Goal: Information Seeking & Learning: Learn about a topic

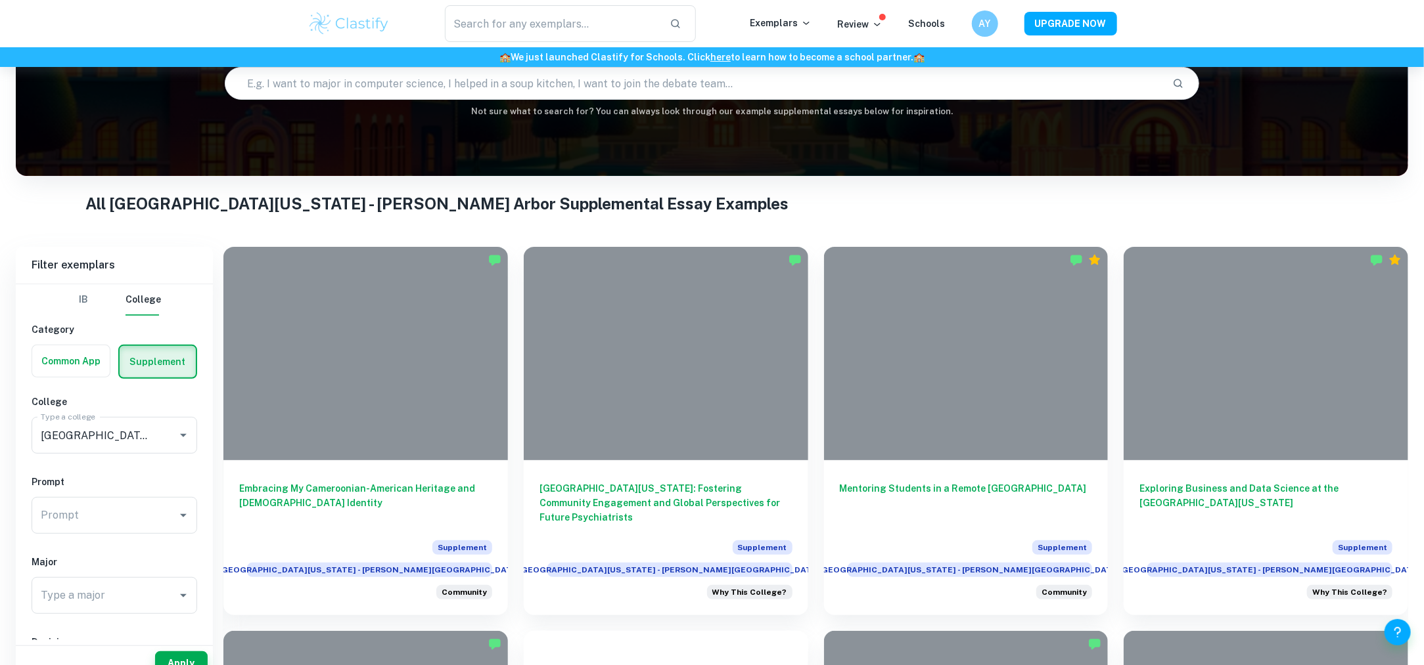
scroll to position [306, 0]
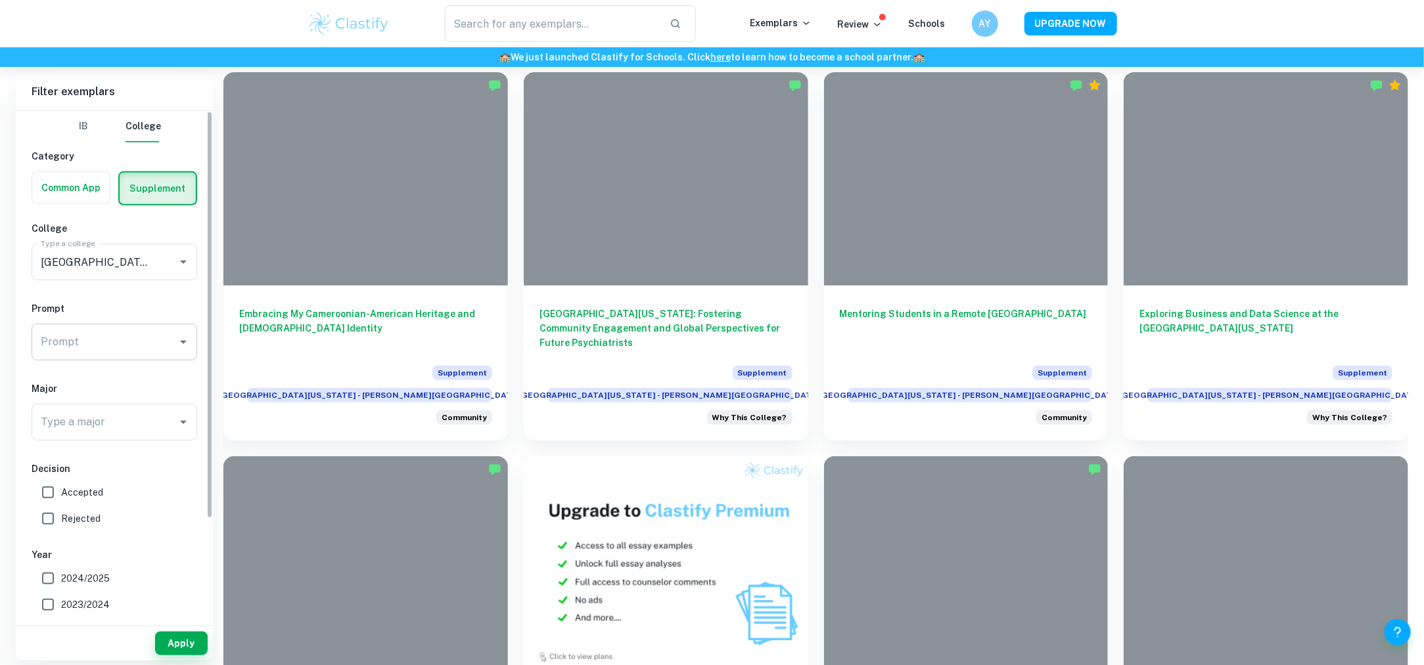
click at [180, 340] on icon "Open" at bounding box center [183, 342] width 16 height 16
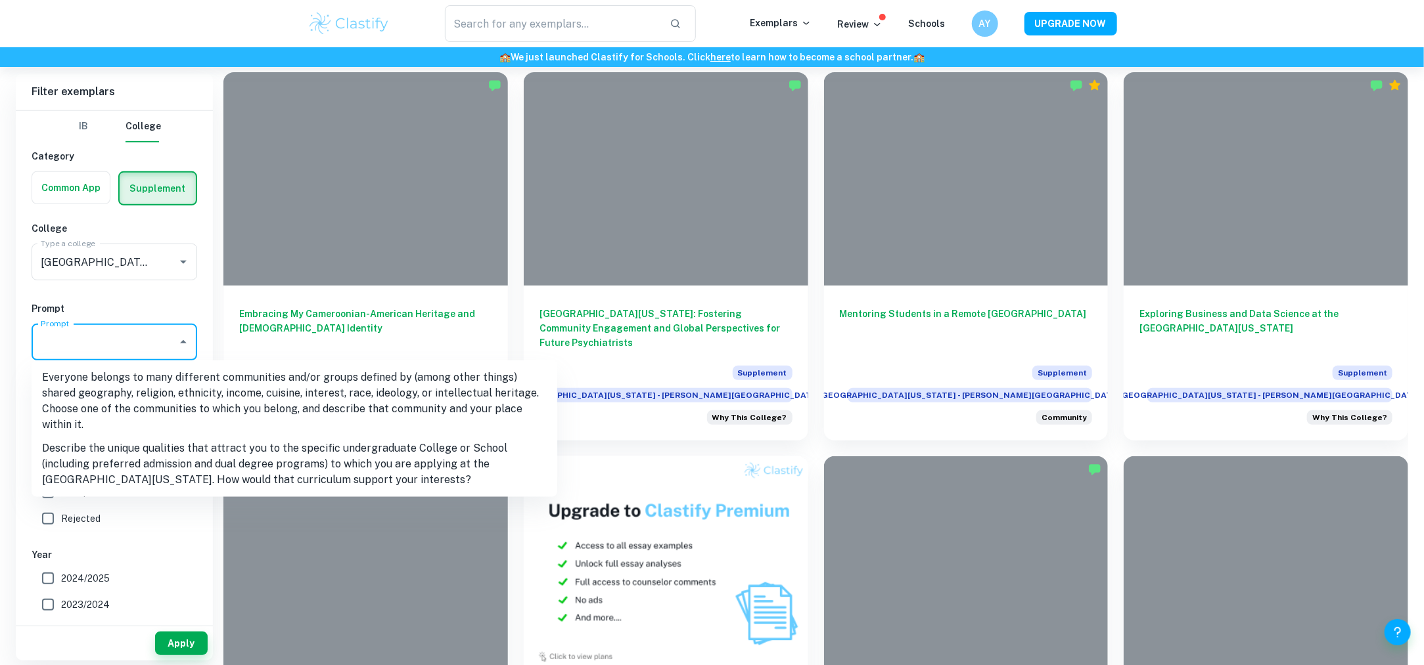
click at [103, 451] on li "Describe the unique qualities that attract you to the specific undergraduate Co…" at bounding box center [295, 464] width 526 height 55
type input "Describe the unique qualities that attract you to the specific undergraduate Co…"
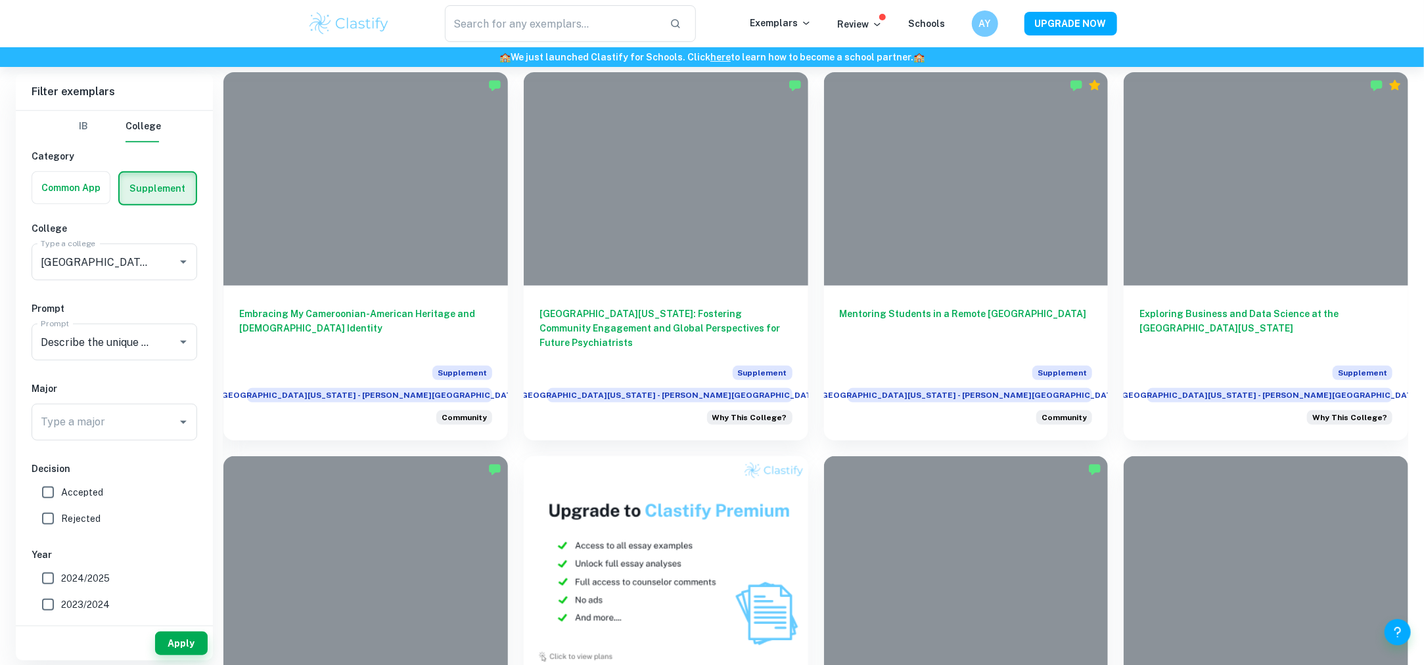
click at [47, 489] on input "Accepted" at bounding box center [48, 493] width 26 height 26
checkbox input "true"
click at [183, 644] on button "Apply" at bounding box center [181, 644] width 53 height 24
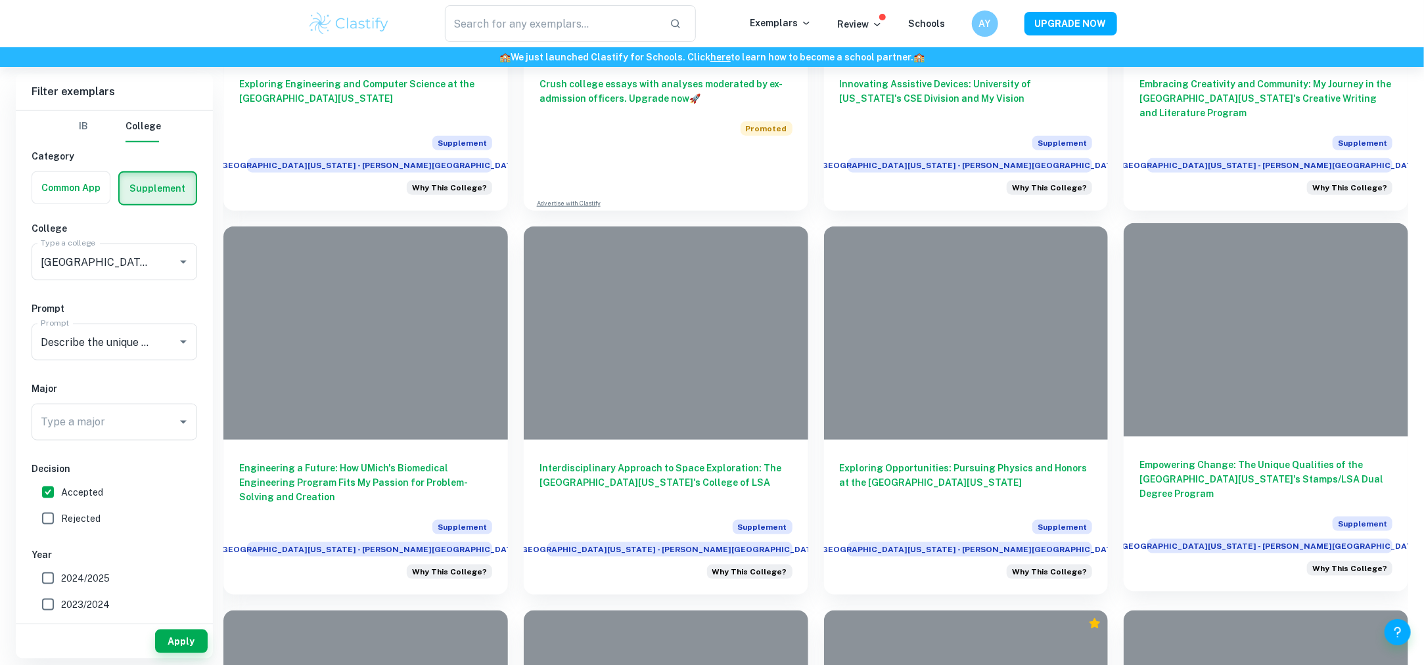
scroll to position [1051, 0]
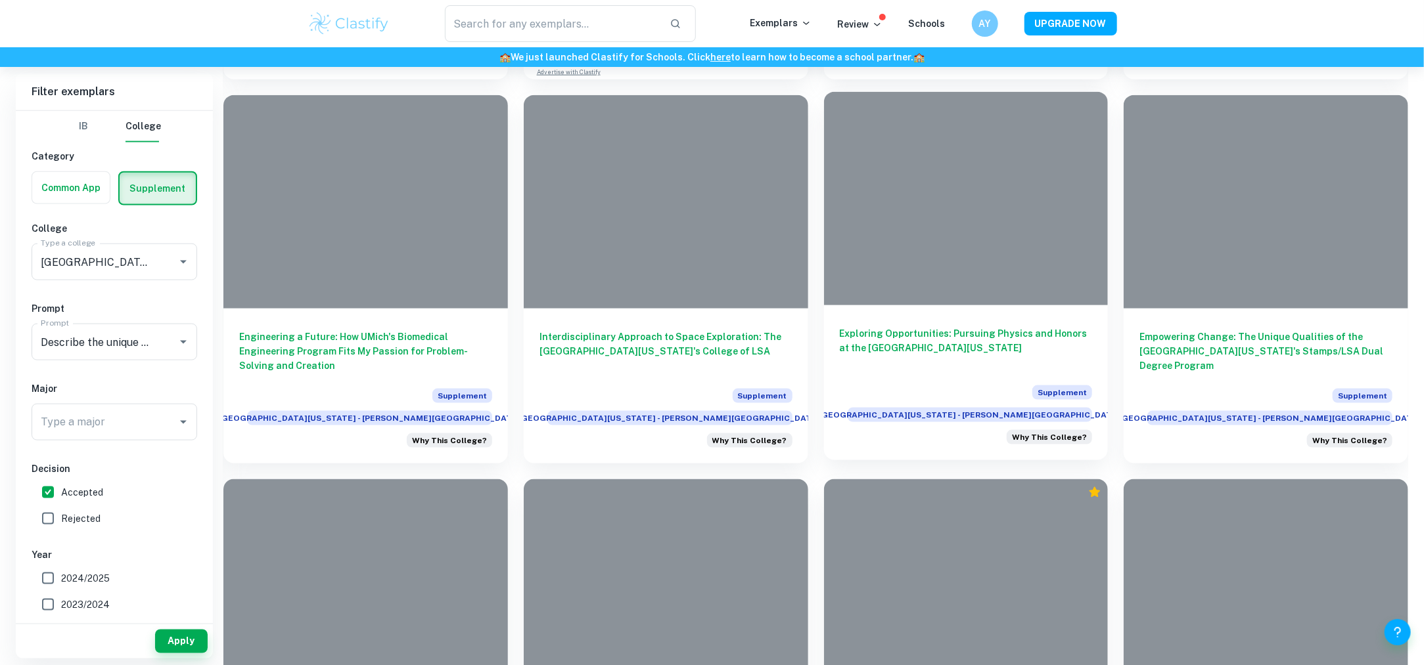
click at [924, 326] on h6 "Exploring Opportunities: Pursuing Physics and Honors at the University of Michi…" at bounding box center [966, 347] width 253 height 43
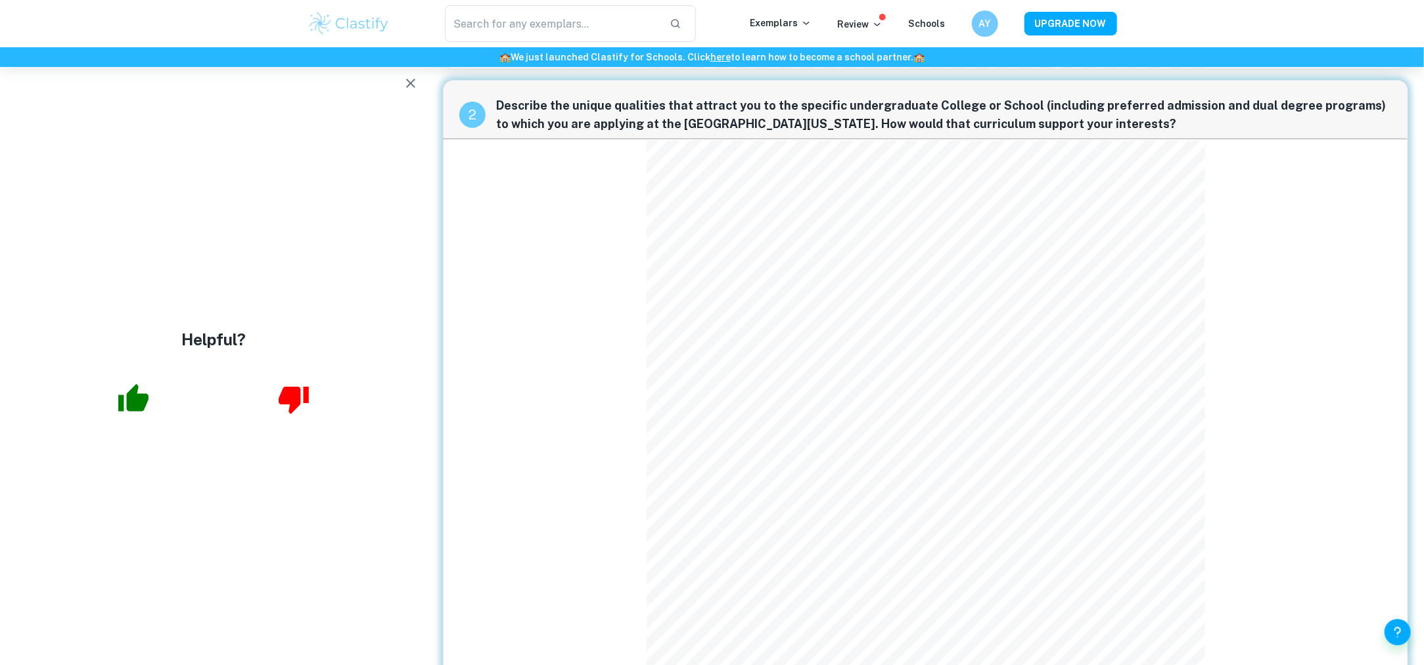
scroll to position [482, 0]
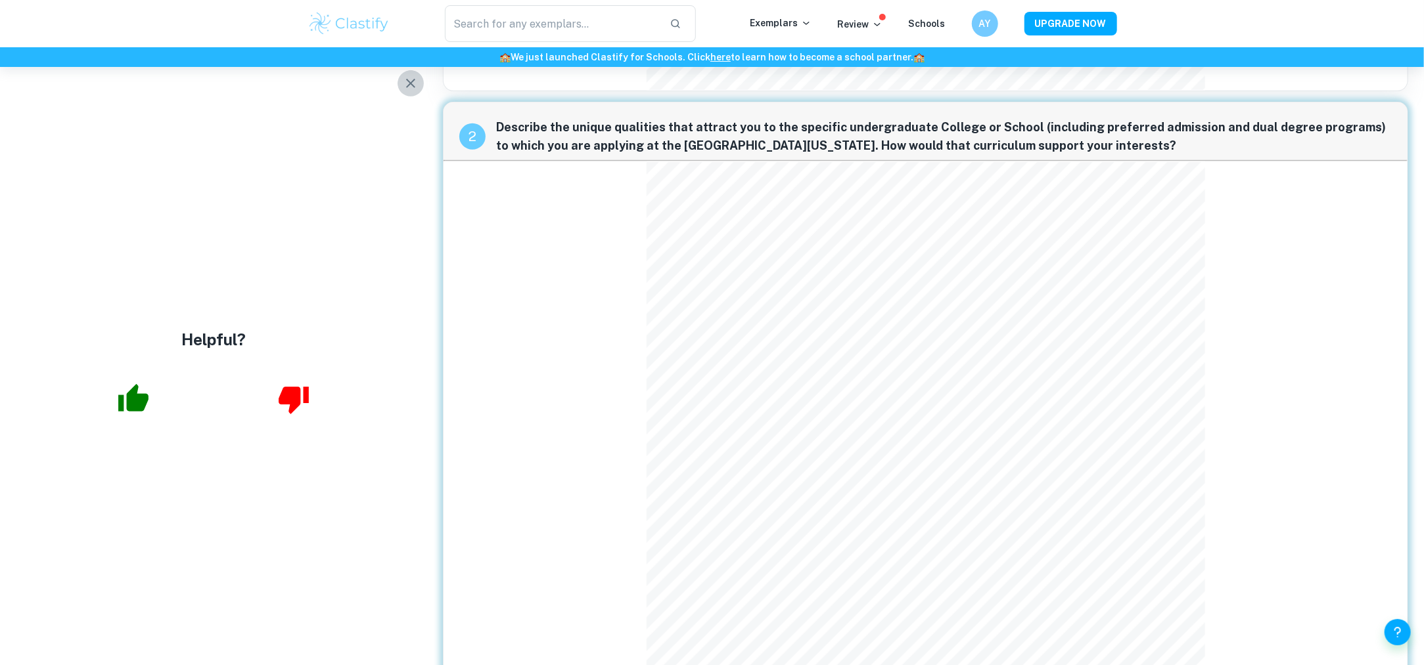
click at [411, 80] on icon "button" at bounding box center [411, 84] width 16 height 16
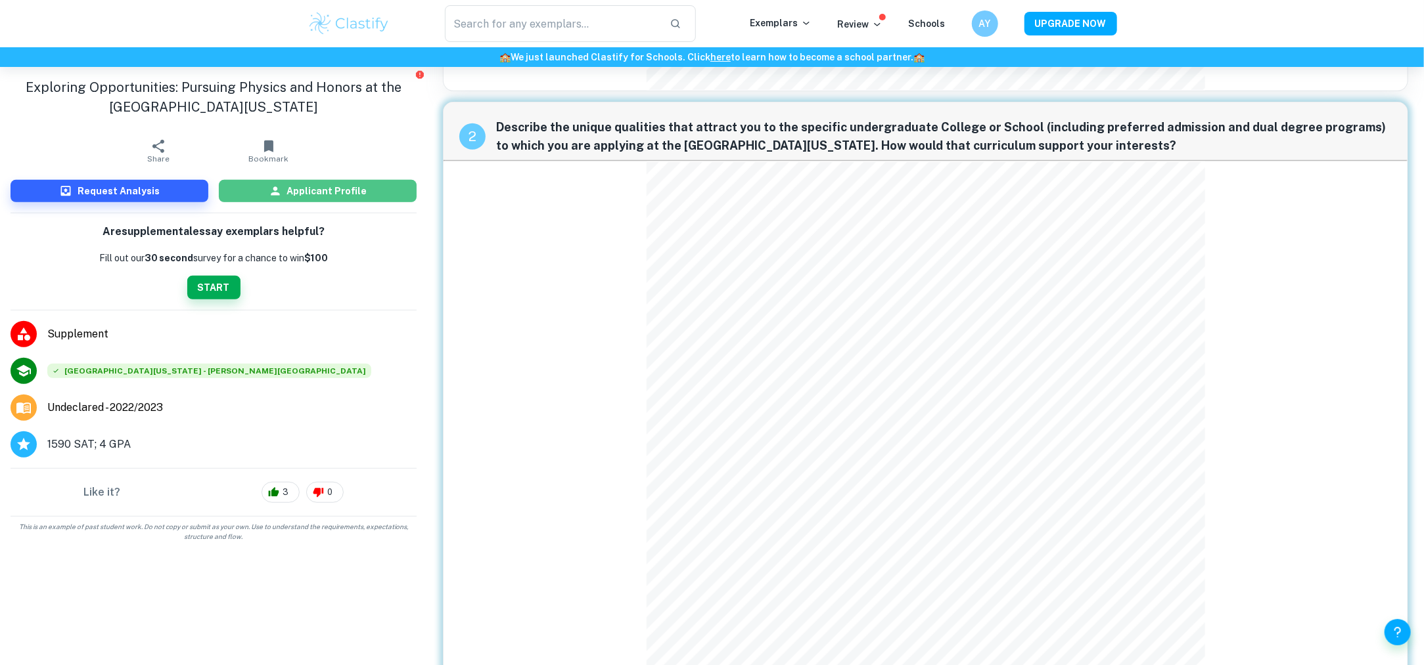
click at [321, 190] on h6 "Applicant Profile" at bounding box center [327, 191] width 80 height 14
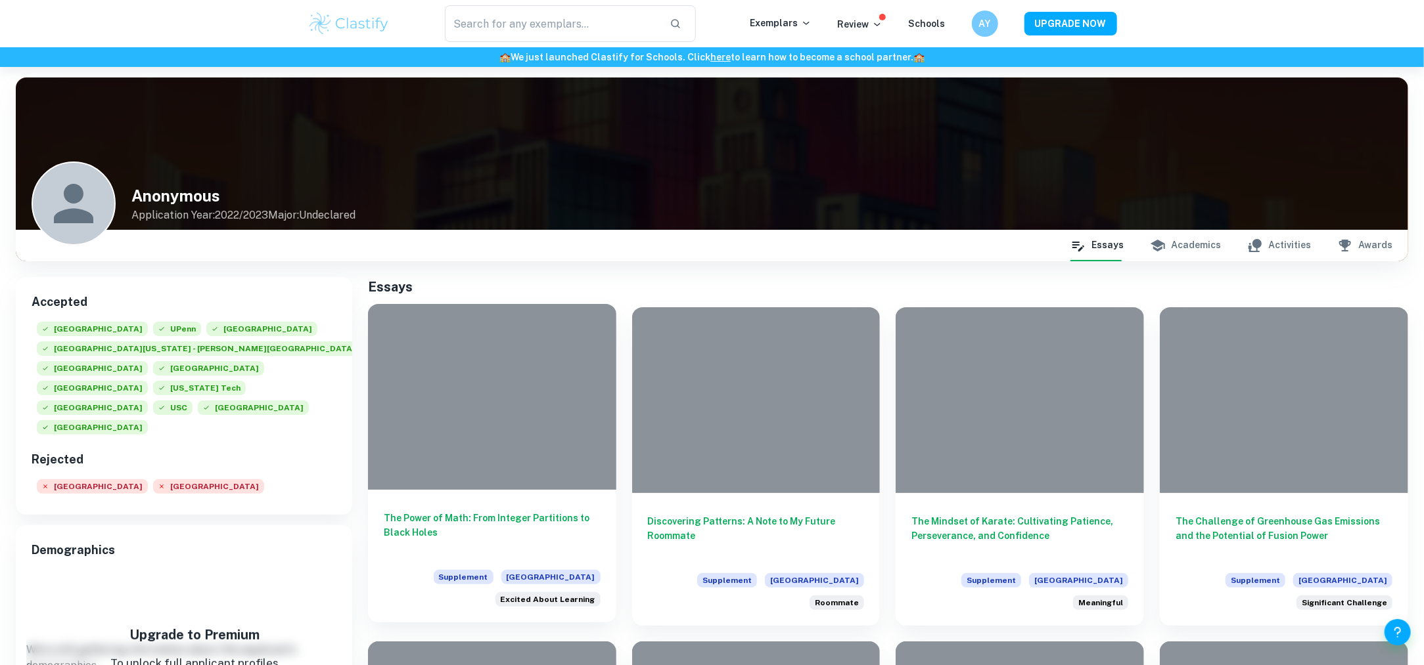
scroll to position [131, 0]
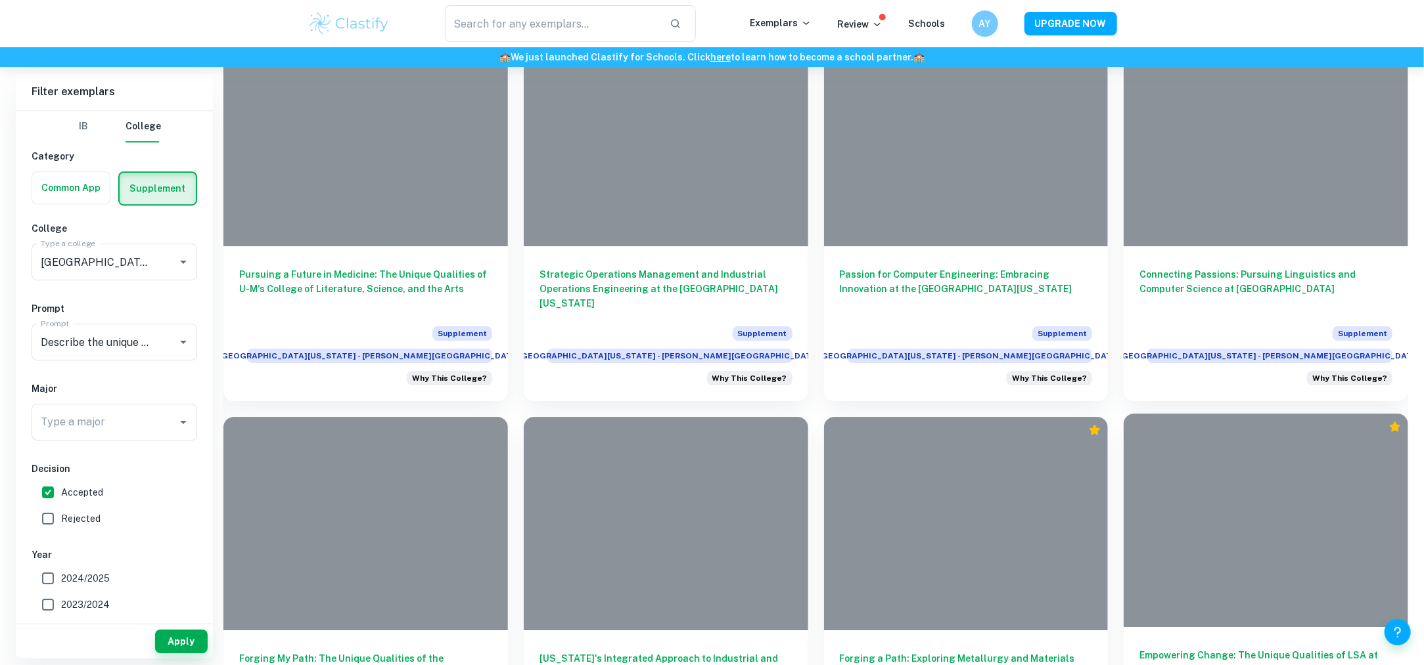
scroll to position [2693, 0]
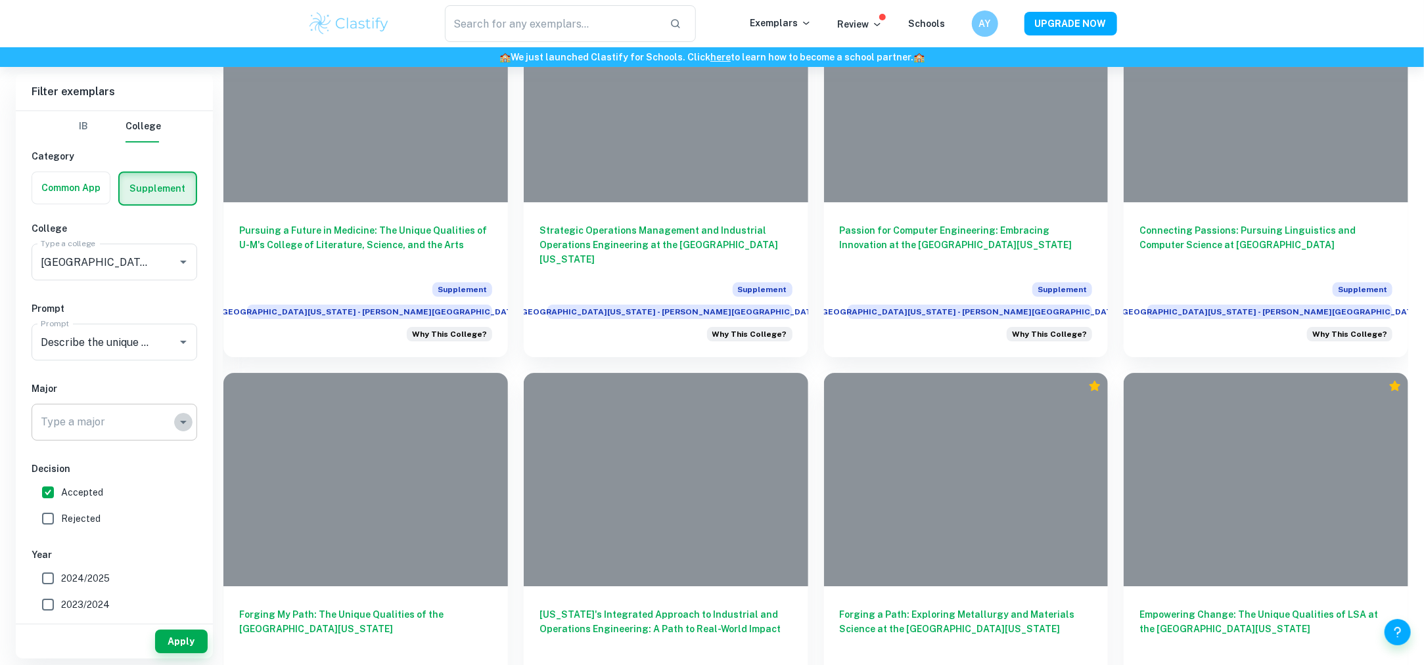
click at [183, 419] on icon "Open" at bounding box center [183, 423] width 16 height 16
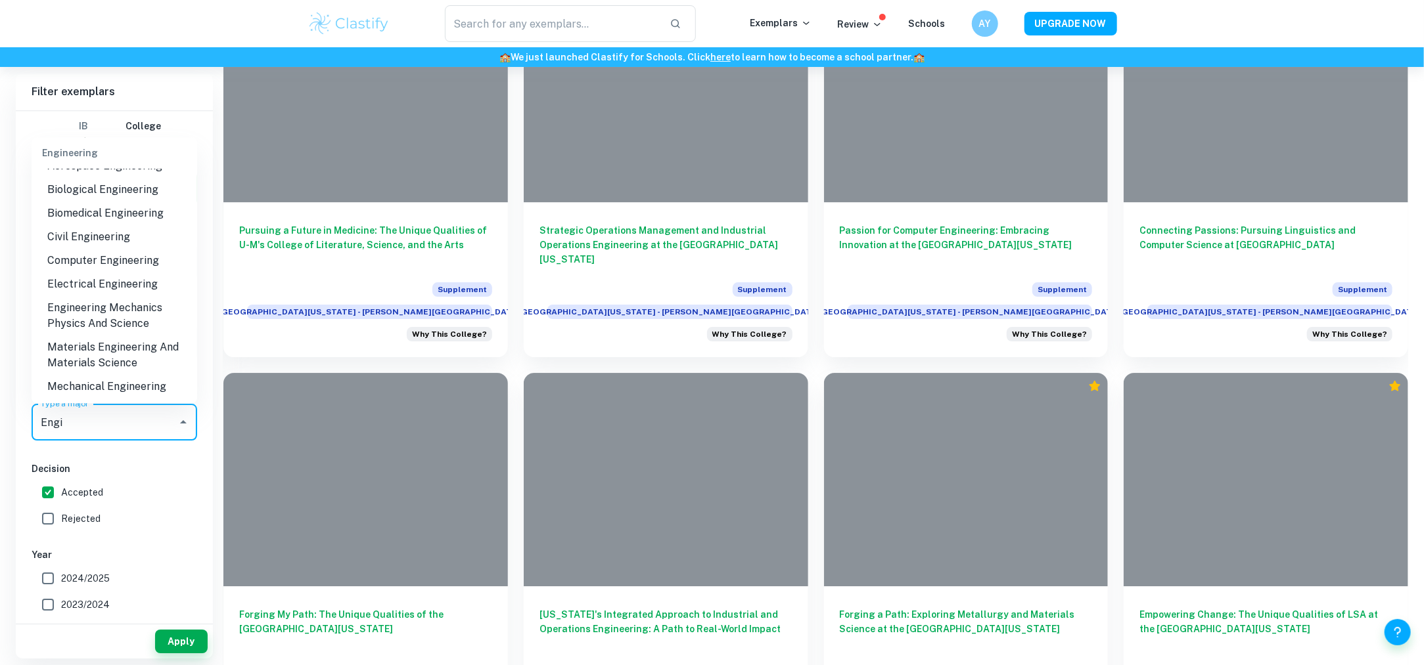
scroll to position [0, 0]
type input "Engi"
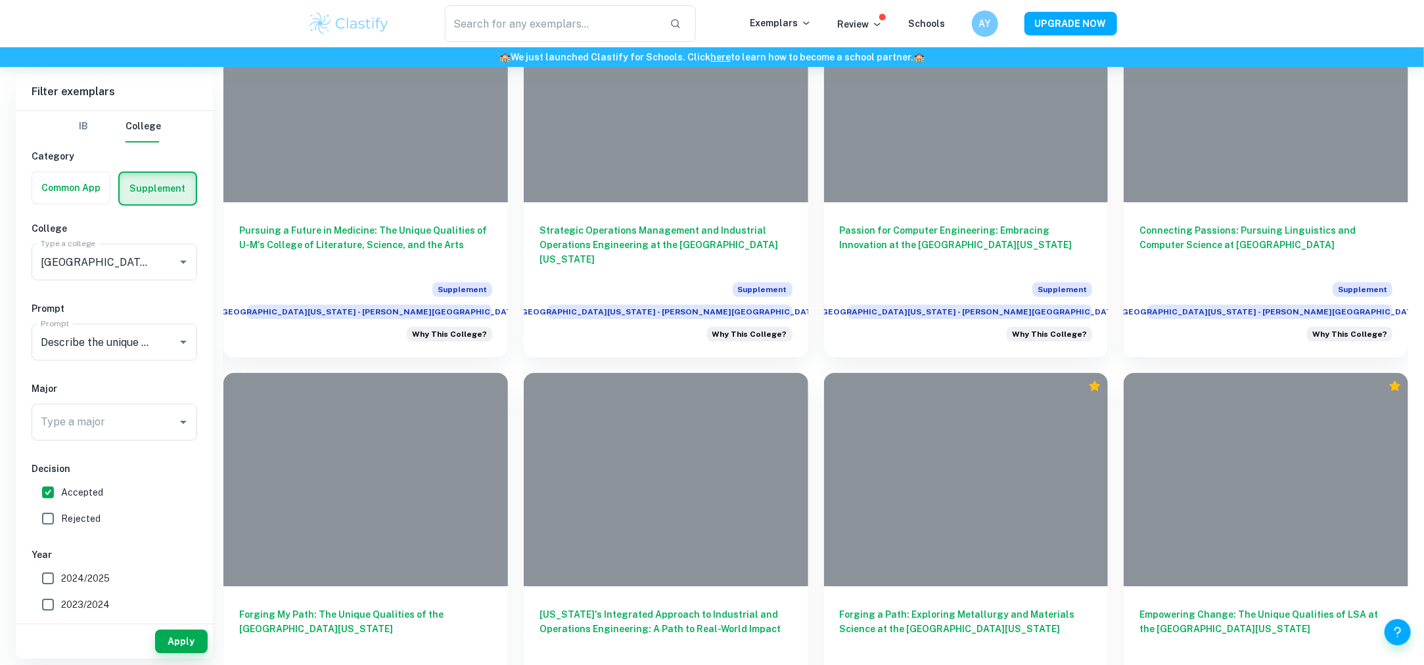
click at [158, 481] on label "Accepted" at bounding box center [111, 493] width 152 height 26
click at [61, 481] on input "Accepted" at bounding box center [48, 493] width 26 height 26
click at [51, 493] on input "Accepted" at bounding box center [48, 493] width 26 height 26
checkbox input "true"
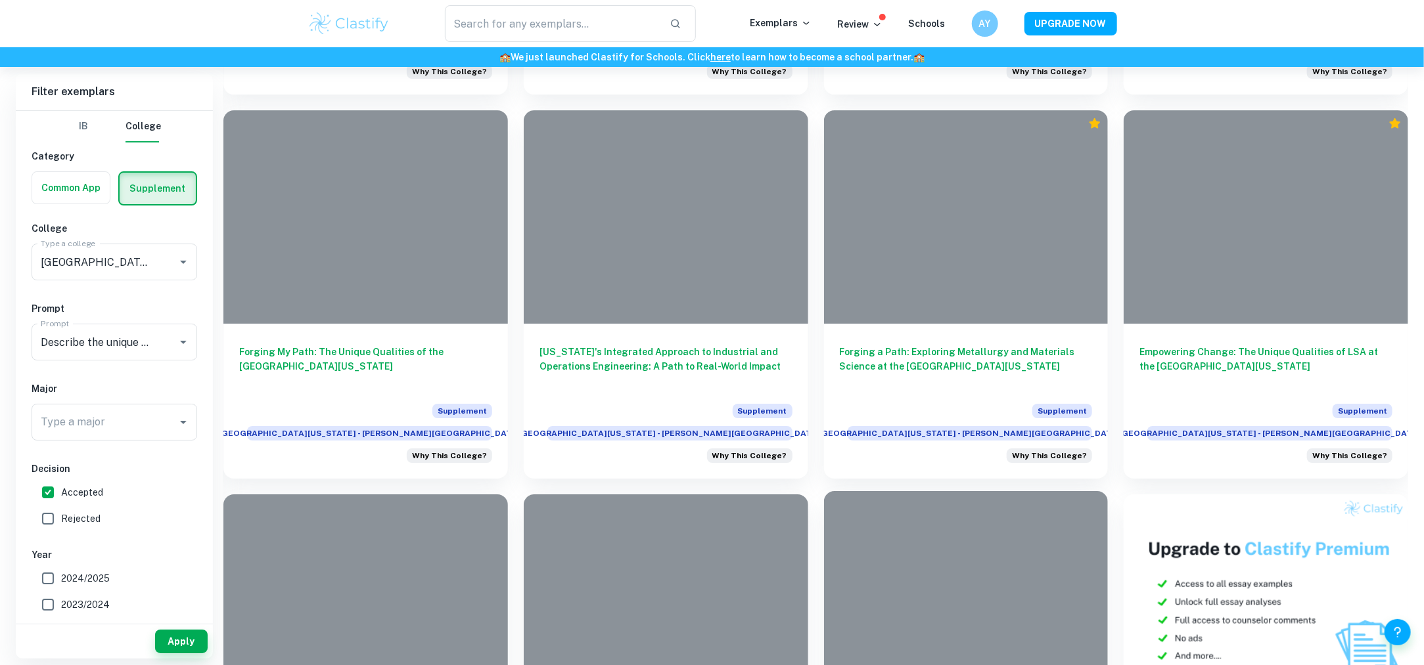
scroll to position [2978, 0]
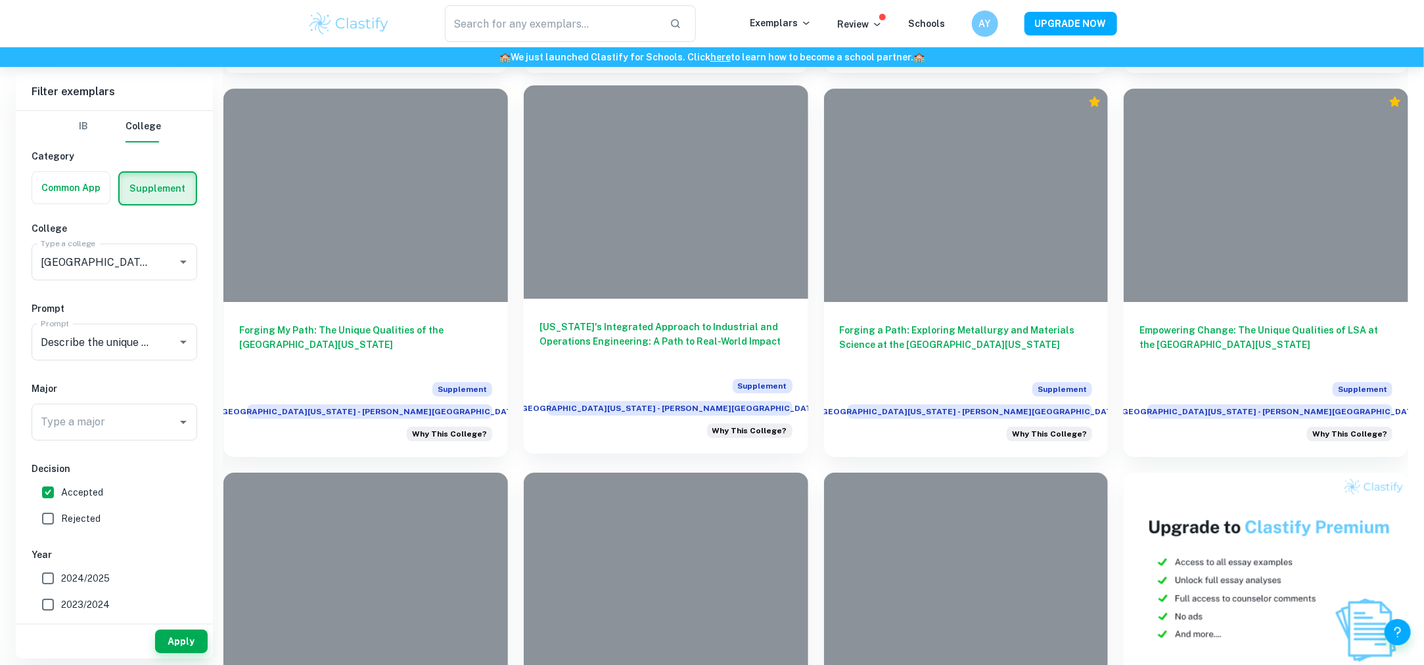
click at [704, 320] on h6 "Michigan's Integrated Approach to Industrial and Operations Engineering: A Path…" at bounding box center [665, 341] width 253 height 43
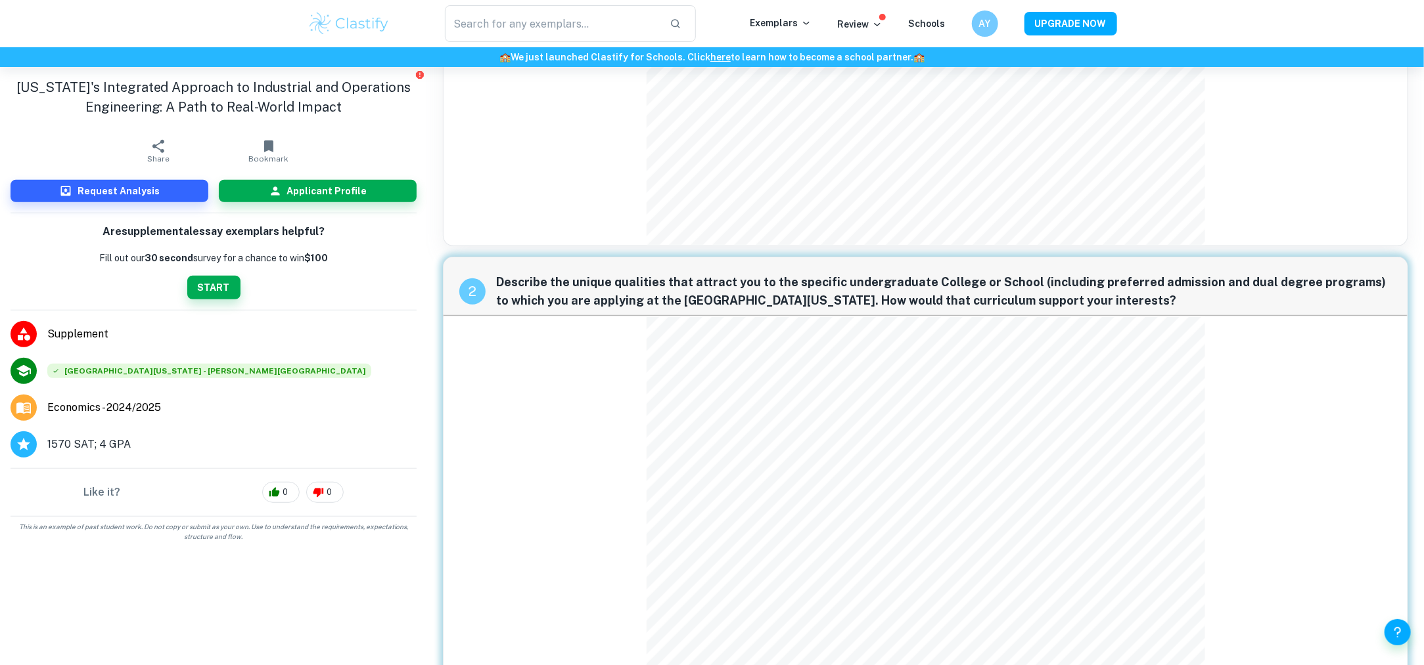
scroll to position [438, 0]
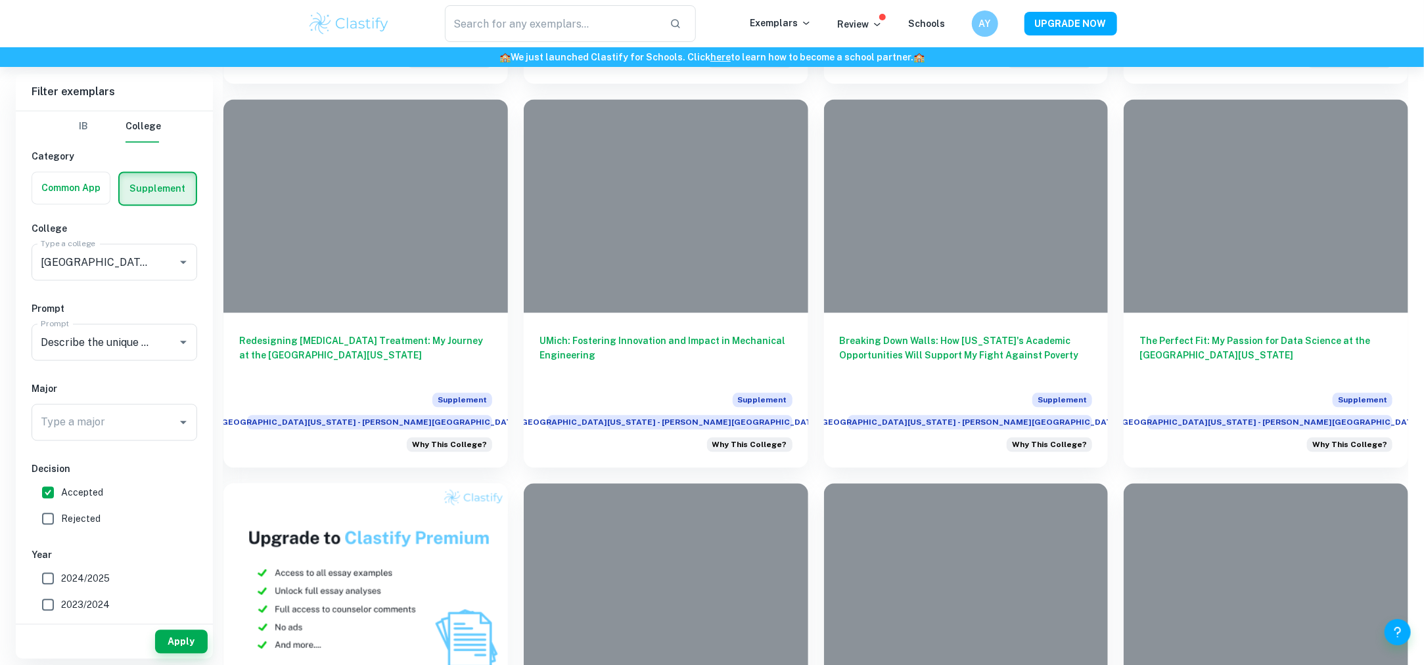
scroll to position [1837, 0]
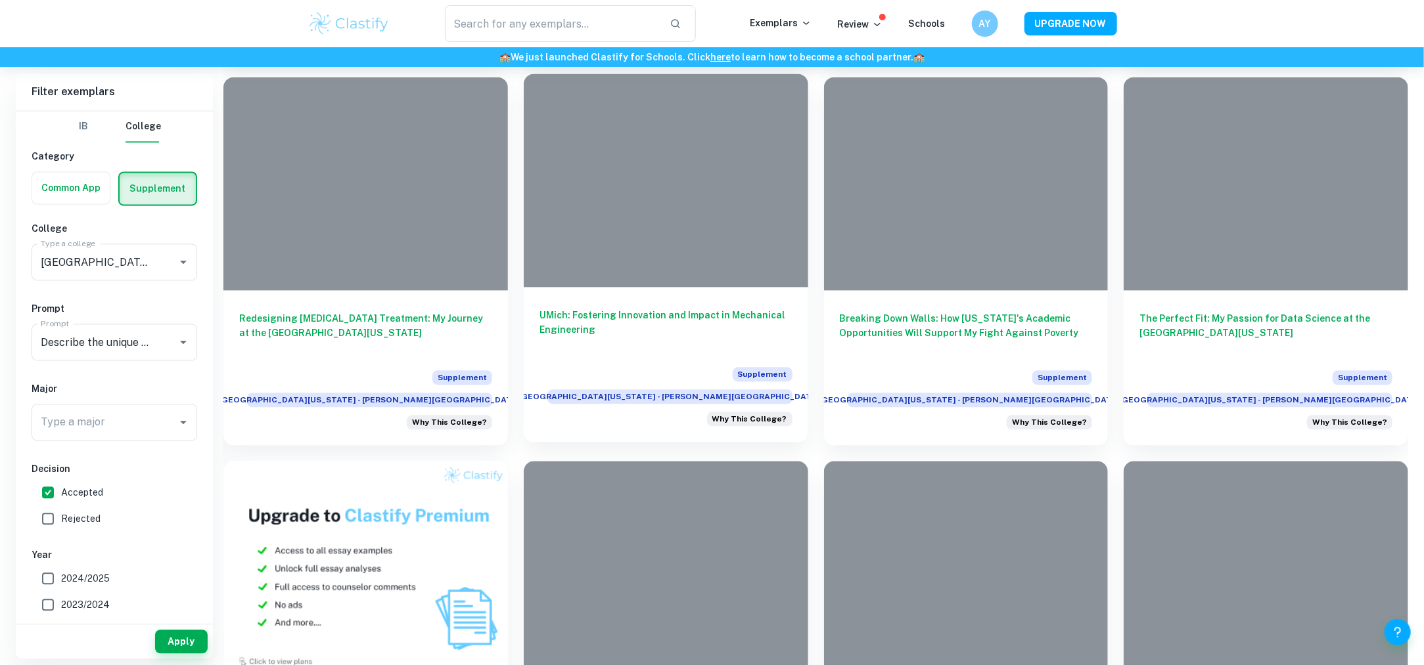
click at [660, 308] on h6 "UMich: Fostering Innovation and Impact in Mechanical Engineering" at bounding box center [665, 329] width 253 height 43
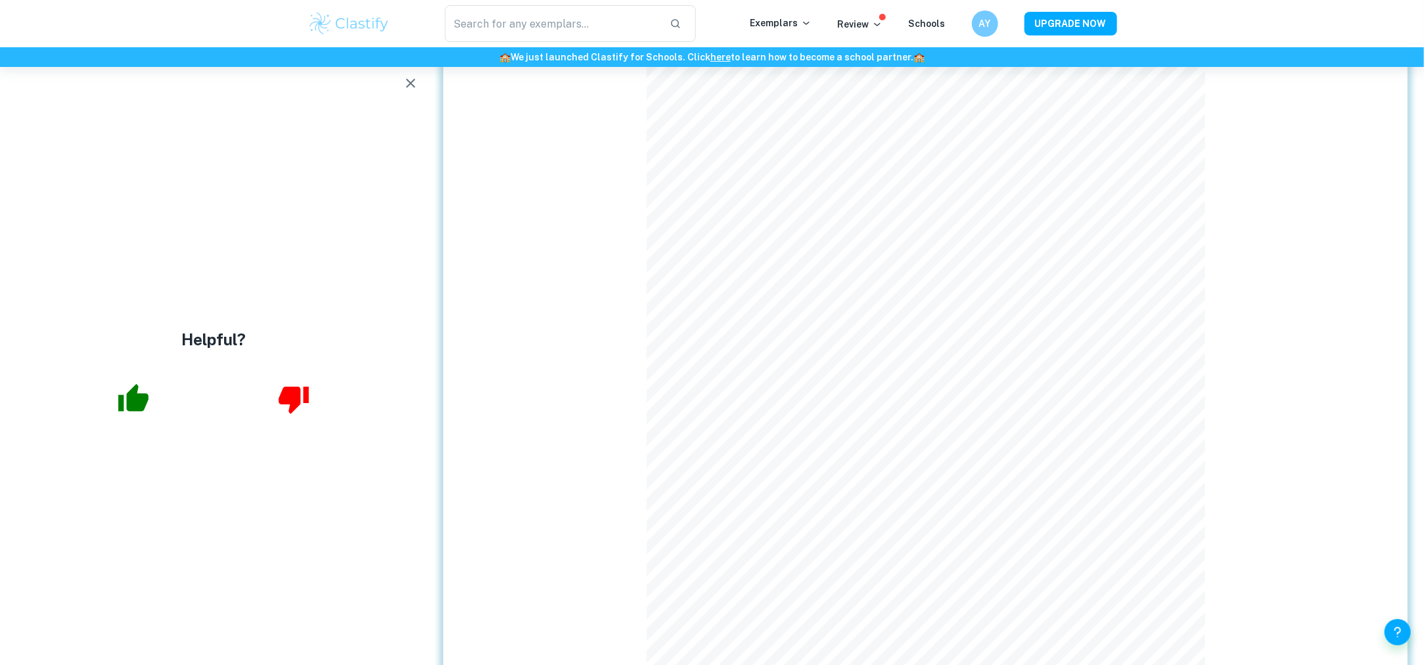
scroll to position [526, 0]
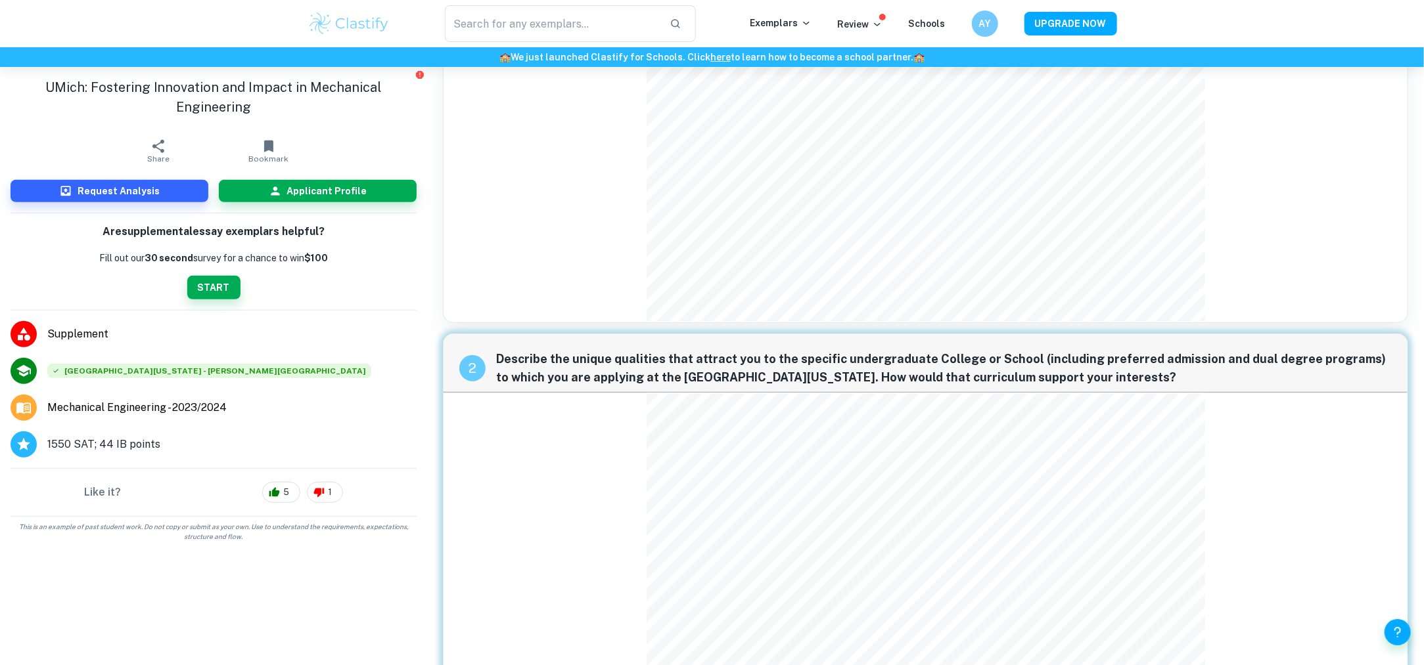
scroll to position [526, 0]
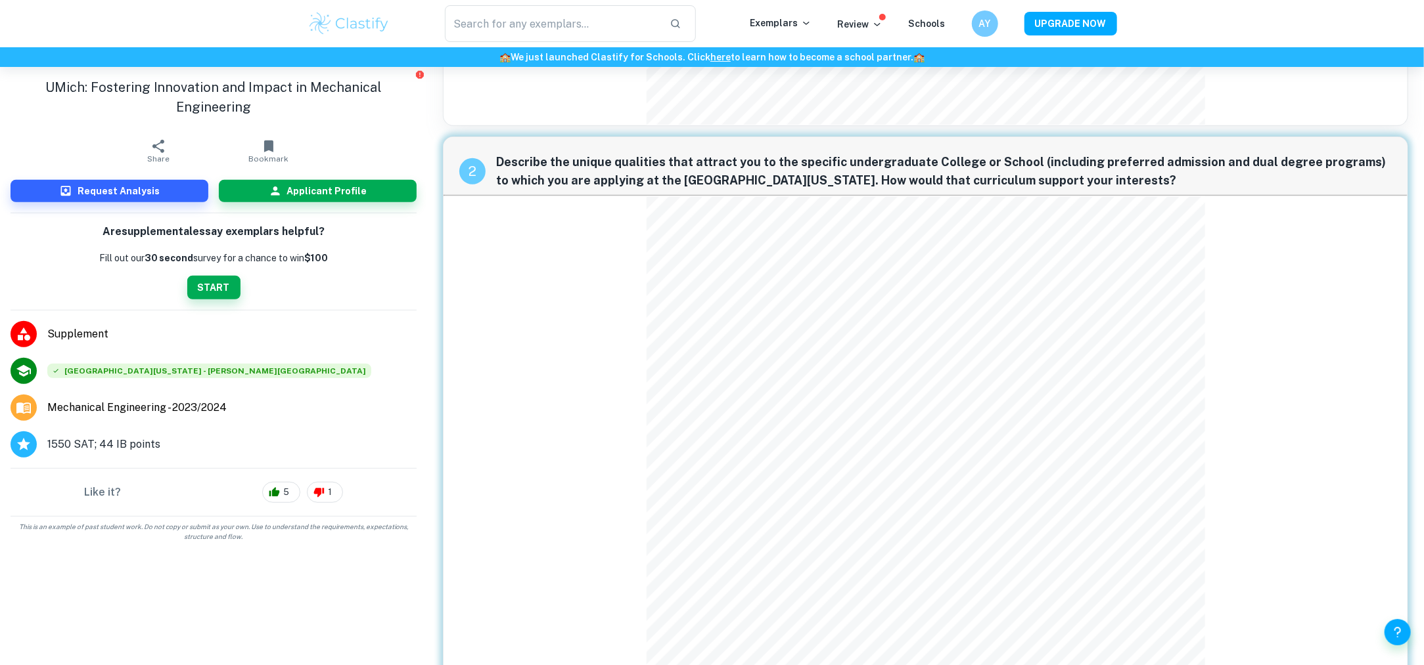
click at [1368, 25] on div "​ Exemplars Review Schools AY UPGRADE NOW" at bounding box center [712, 23] width 1424 height 47
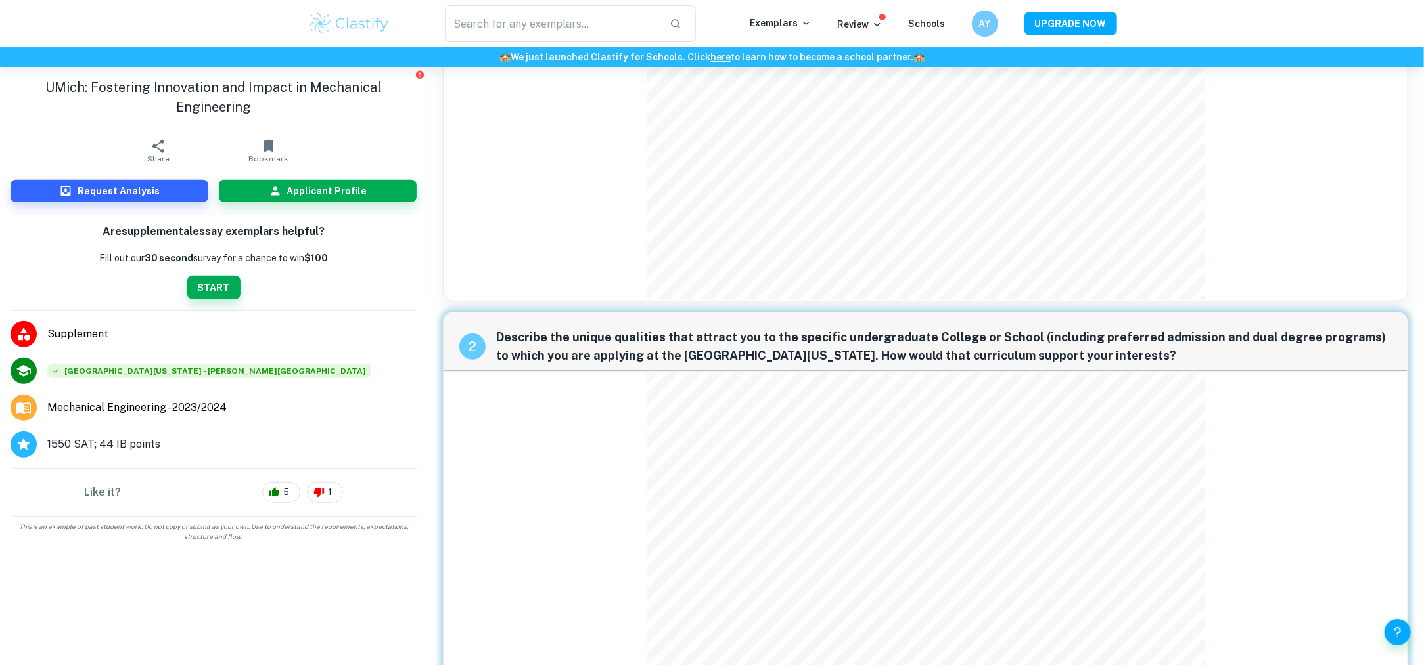
scroll to position [526, 0]
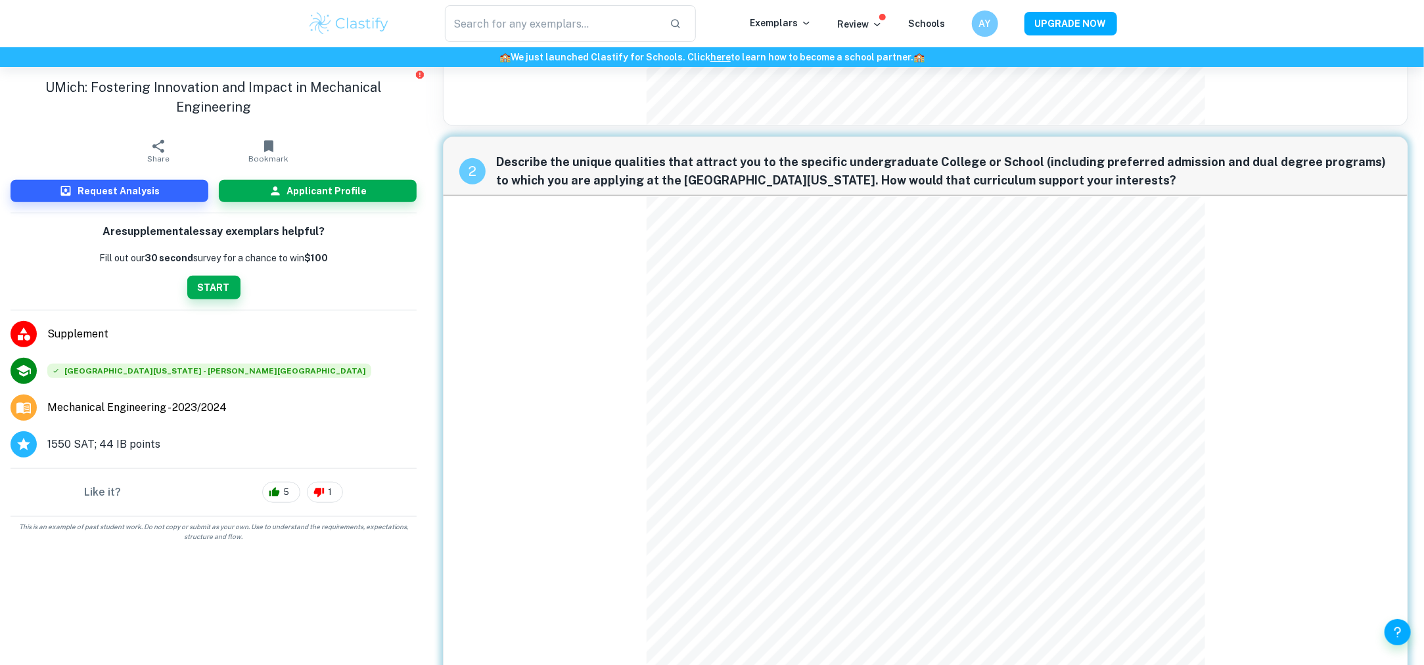
drag, startPoint x: 645, startPoint y: 197, endPoint x: 1412, endPoint y: 107, distance: 771.9
click at [1412, 107] on div "1 Everyone belongs to many different communities and/or groups defined by (amon…" at bounding box center [925, 336] width 986 height 1578
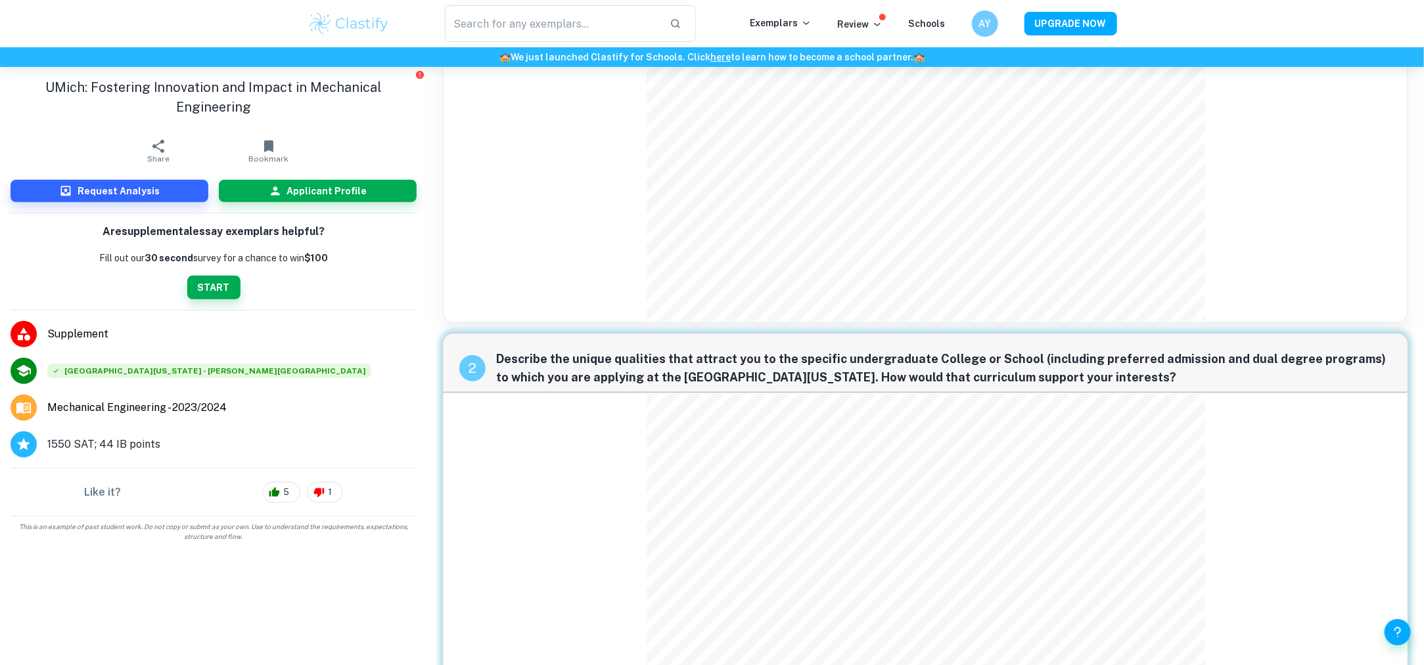
scroll to position [526, 0]
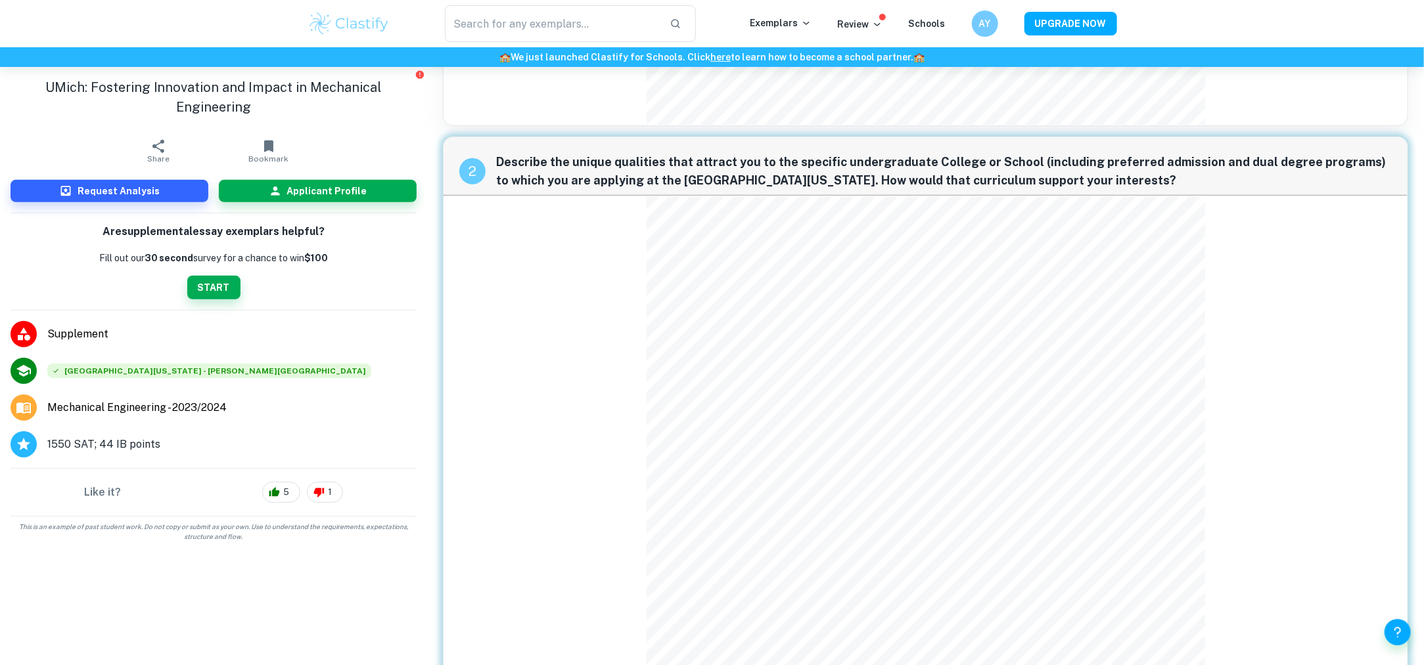
drag, startPoint x: 645, startPoint y: 189, endPoint x: 432, endPoint y: 95, distance: 233.2
click at [432, 95] on div "1 Everyone belongs to many different communities and/or groups defined by (amon…" at bounding box center [925, 335] width 997 height 1588
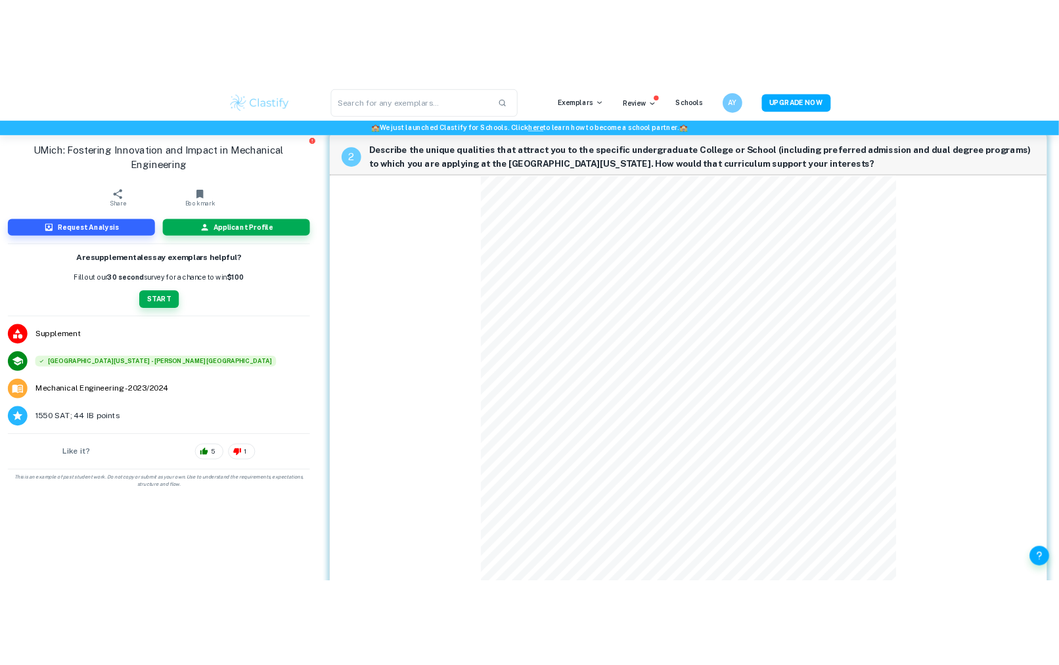
scroll to position [619, 0]
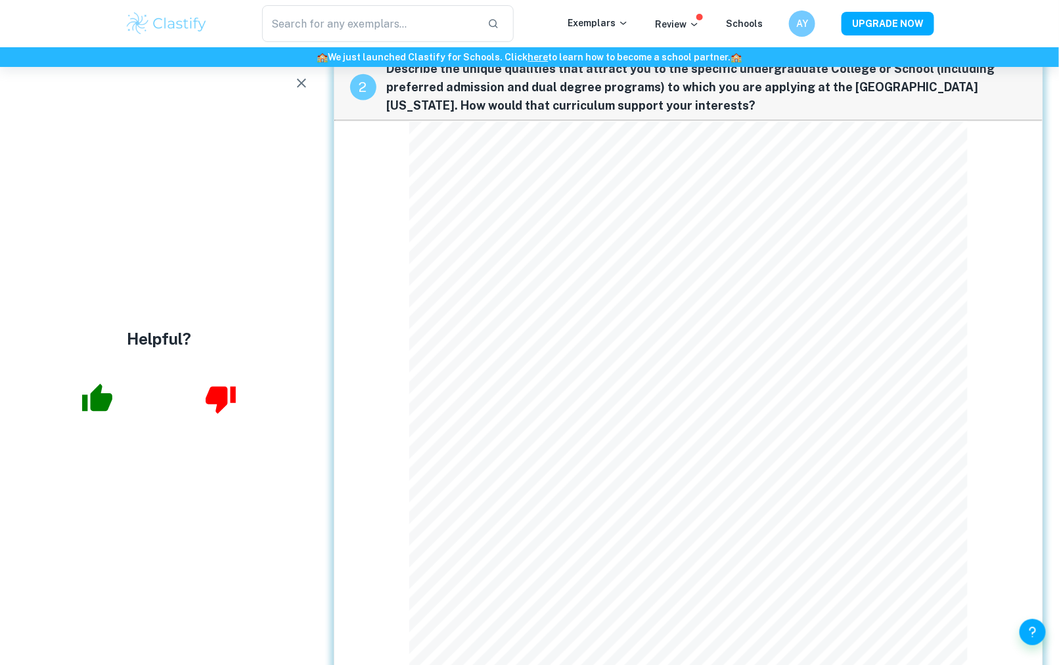
click at [767, 366] on div "2 Describe the unique qualities that attract you to the specific undergraduate …" at bounding box center [688, 486] width 709 height 887
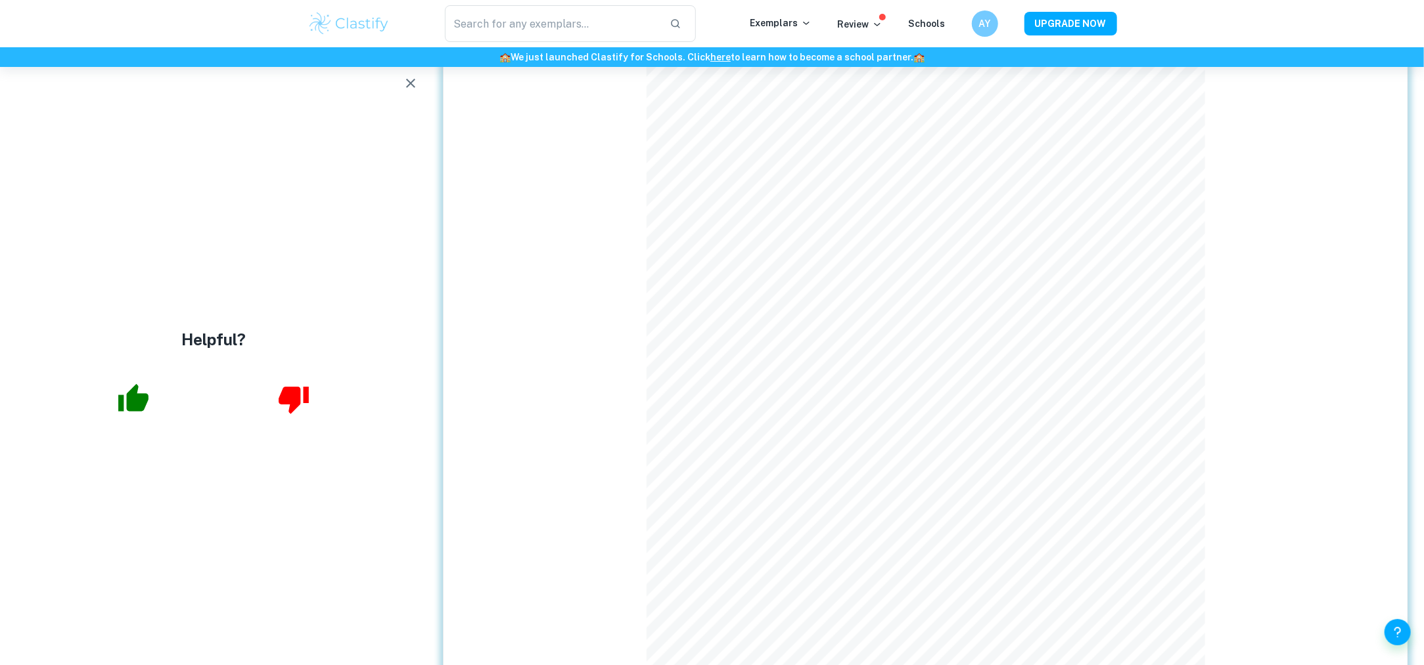
scroll to position [570, 0]
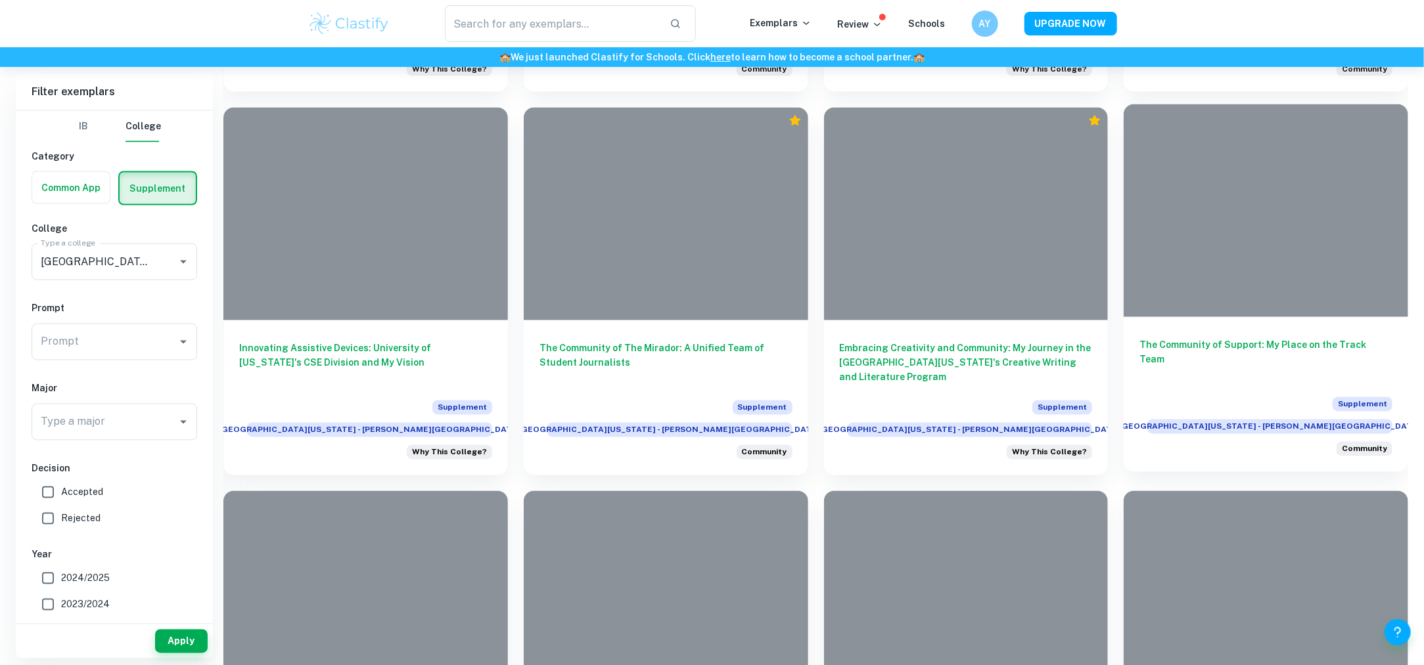
scroll to position [1445, 0]
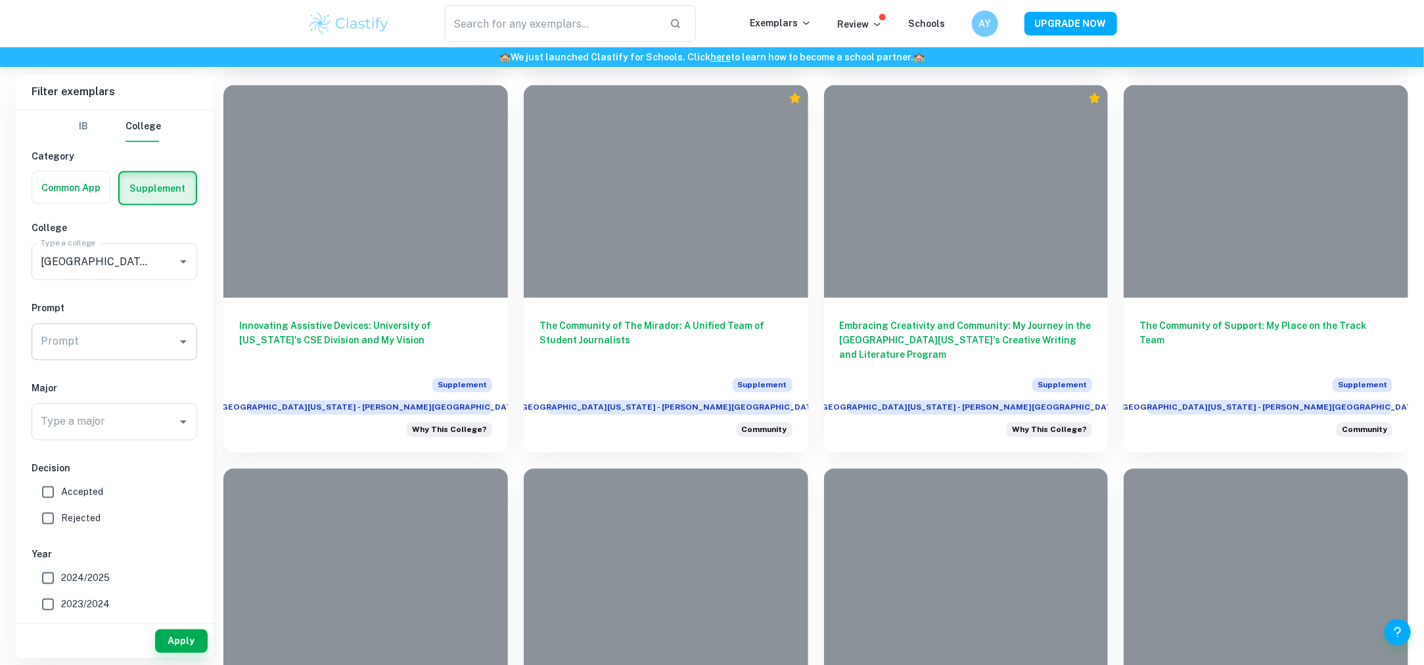
click at [155, 342] on input "Prompt" at bounding box center [104, 342] width 134 height 25
click at [185, 334] on icon "Open" at bounding box center [183, 342] width 16 height 16
click at [185, 344] on icon "Open" at bounding box center [183, 342] width 16 height 16
drag, startPoint x: 1341, startPoint y: 30, endPoint x: 1330, endPoint y: 31, distance: 11.2
click at [1341, 30] on div "​ Exemplars Review Schools AY UPGRADE NOW" at bounding box center [712, 23] width 1424 height 47
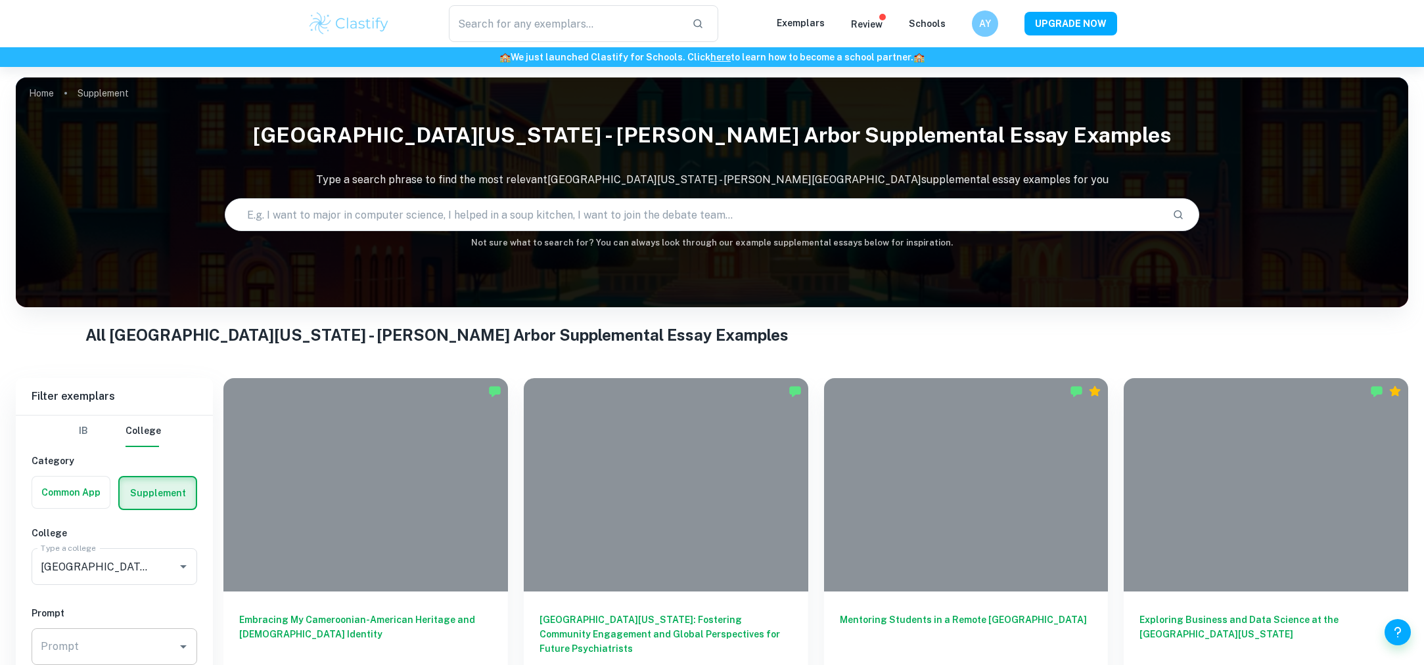
scroll to position [1080, 0]
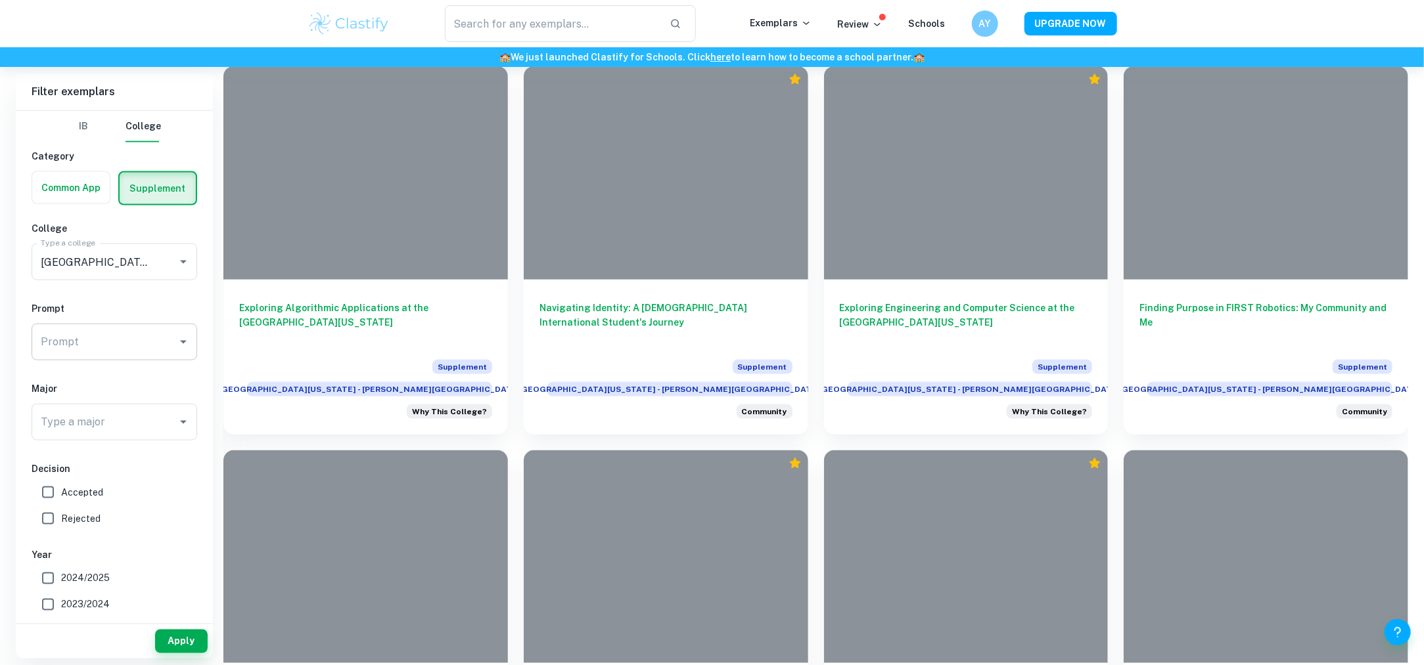
click at [181, 338] on icon "Open" at bounding box center [183, 342] width 16 height 16
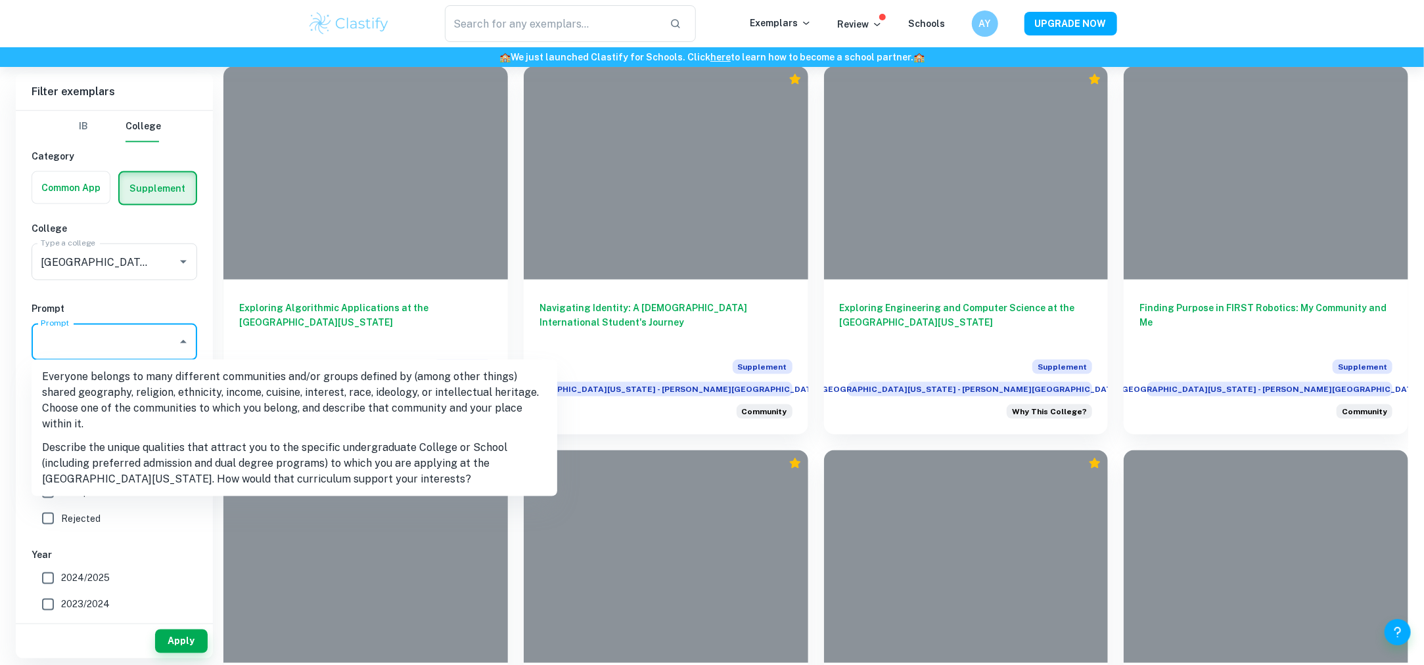
click at [85, 449] on li "Describe the unique qualities that attract you to the specific undergraduate Co…" at bounding box center [295, 463] width 526 height 55
type input "Describe the unique qualities that attract you to the specific undergraduate Co…"
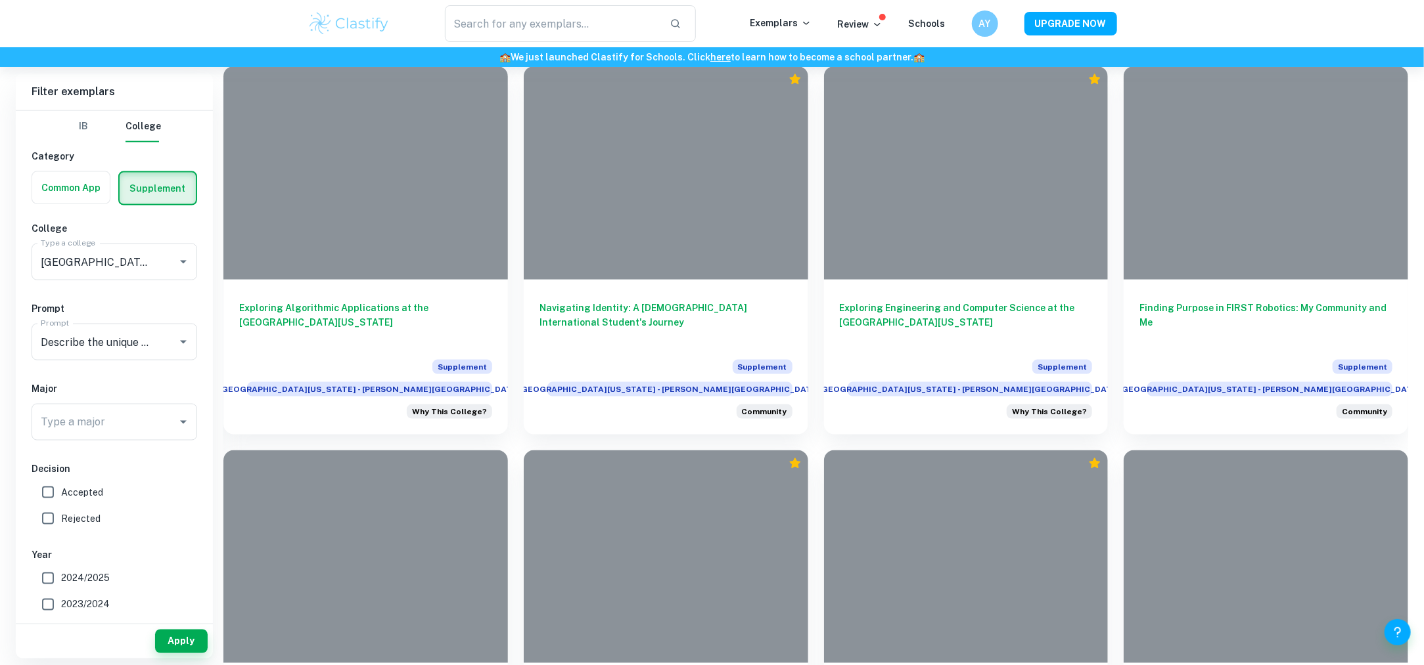
click at [49, 489] on input "Accepted" at bounding box center [48, 493] width 26 height 26
checkbox input "true"
click at [166, 637] on button "Apply" at bounding box center [181, 642] width 53 height 24
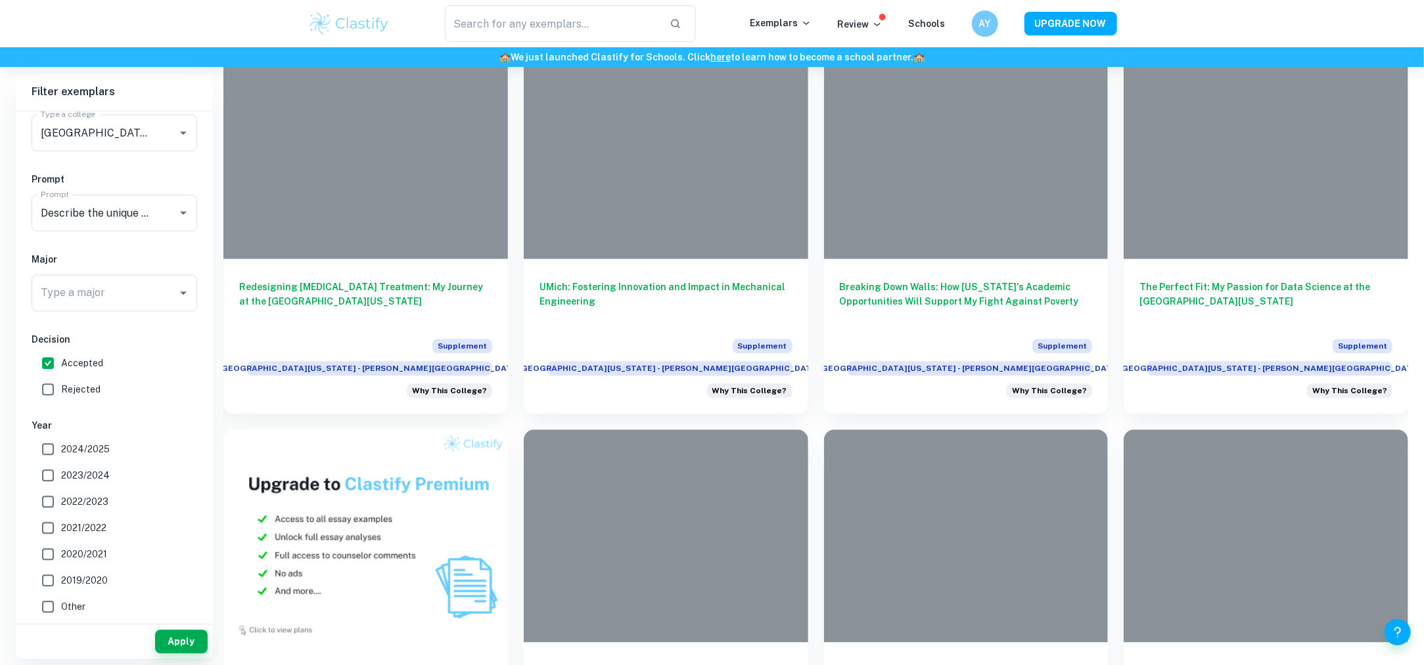
scroll to position [1847, 0]
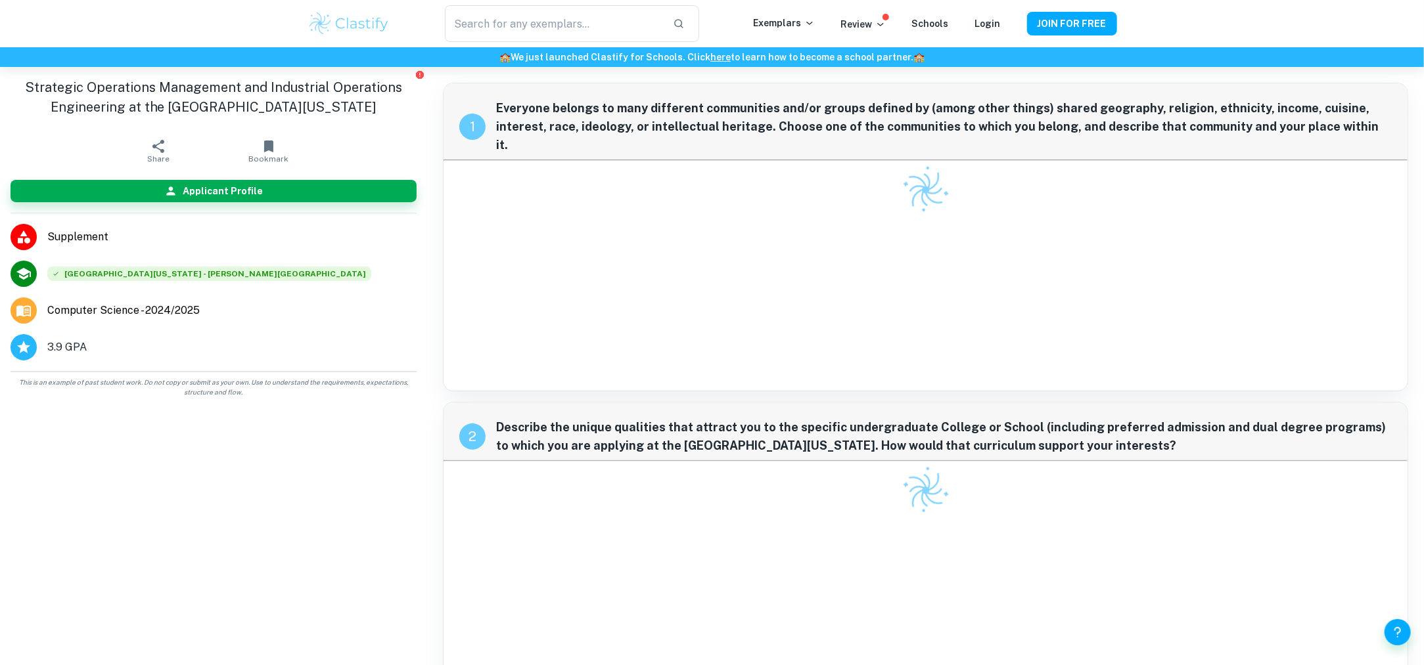
click at [1342, 20] on div "​ Exemplars Review Schools Login JOIN FOR FREE" at bounding box center [712, 23] width 1424 height 47
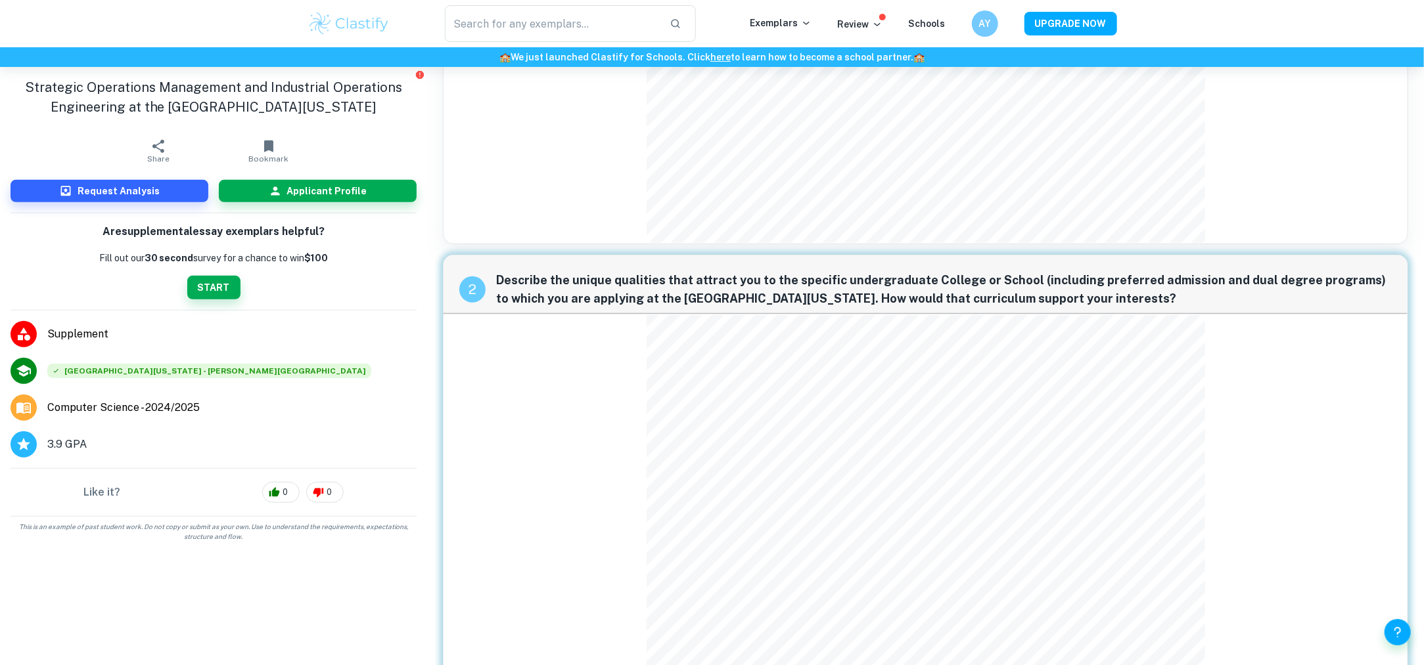
scroll to position [503, 0]
